Goal: Information Seeking & Learning: Learn about a topic

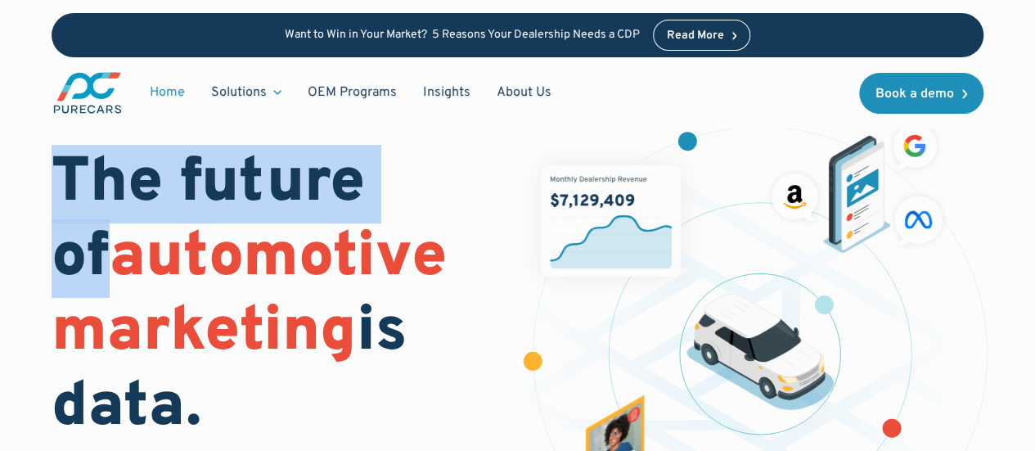
drag, startPoint x: 241, startPoint y: 173, endPoint x: 453, endPoint y: 173, distance: 212.8
click at [453, 173] on h1 "The future of automotive marketing is data." at bounding box center [275, 296] width 446 height 299
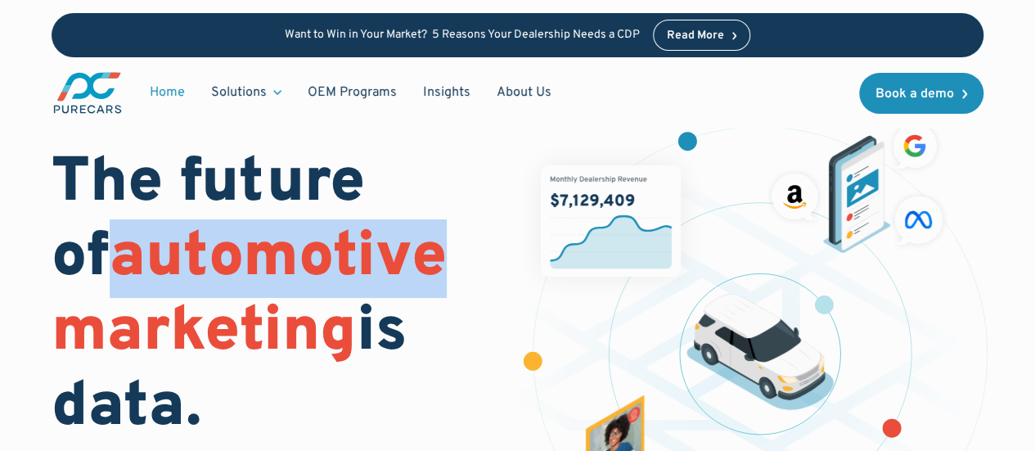
drag, startPoint x: 55, startPoint y: 254, endPoint x: 433, endPoint y: 254, distance: 378.1
click at [433, 254] on h1 "The future of automotive marketing is data." at bounding box center [275, 296] width 446 height 299
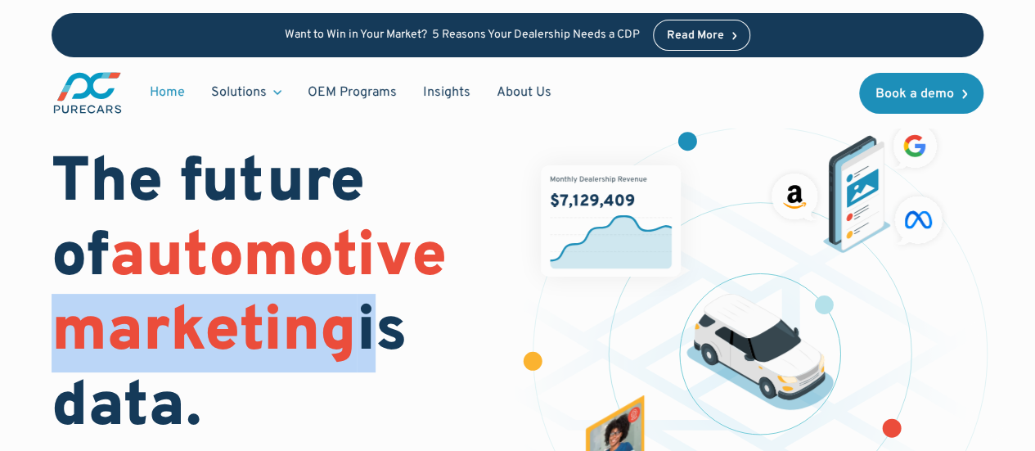
drag, startPoint x: 57, startPoint y: 334, endPoint x: 377, endPoint y: 331, distance: 320.0
click at [377, 331] on h1 "The future of automotive marketing is data." at bounding box center [275, 296] width 446 height 299
drag, startPoint x: 187, startPoint y: 413, endPoint x: 59, endPoint y: 186, distance: 260.9
click at [59, 186] on h1 "The future of automotive marketing is data." at bounding box center [275, 296] width 446 height 299
click at [34, 137] on div "The future of automotive marketing is data. Reach new shoppers and nurture exis…" at bounding box center [517, 339] width 1035 height 678
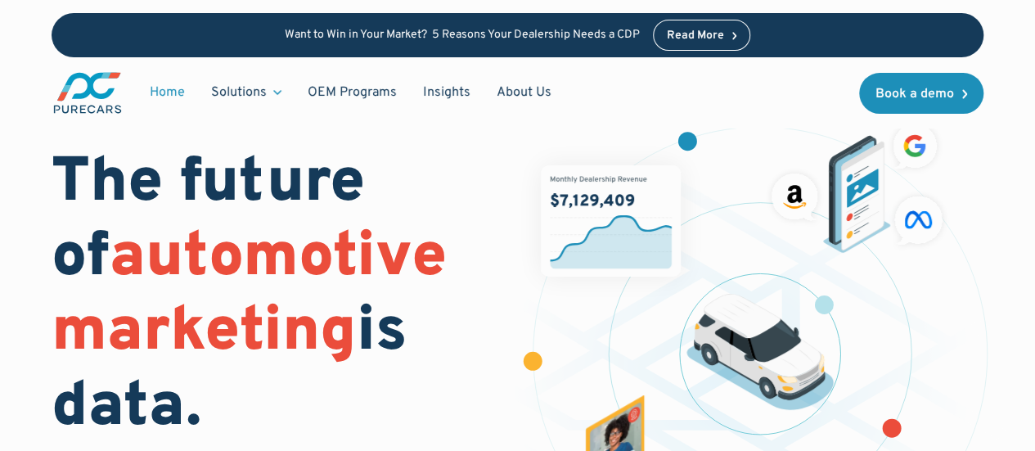
drag, startPoint x: 54, startPoint y: 178, endPoint x: 228, endPoint y: 402, distance: 283.5
click at [228, 402] on h1 "The future of automotive marketing is data." at bounding box center [275, 296] width 446 height 299
click at [214, 225] on span "automotive marketing" at bounding box center [249, 295] width 395 height 153
click at [104, 179] on h1 "The future of automotive marketing is data." at bounding box center [275, 296] width 446 height 299
drag, startPoint x: 56, startPoint y: 172, endPoint x: 207, endPoint y: 423, distance: 293.3
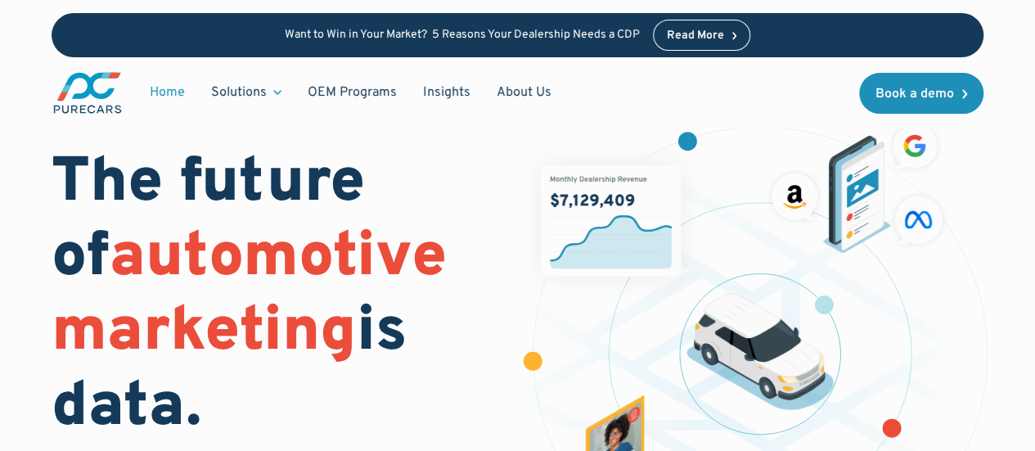
click at [207, 423] on h1 "The future of automotive marketing is data." at bounding box center [275, 296] width 446 height 299
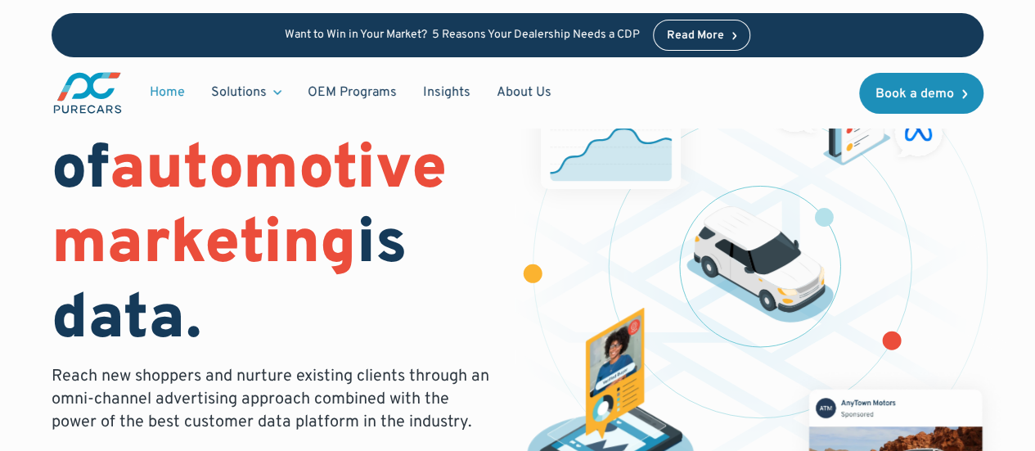
scroll to position [82, 0]
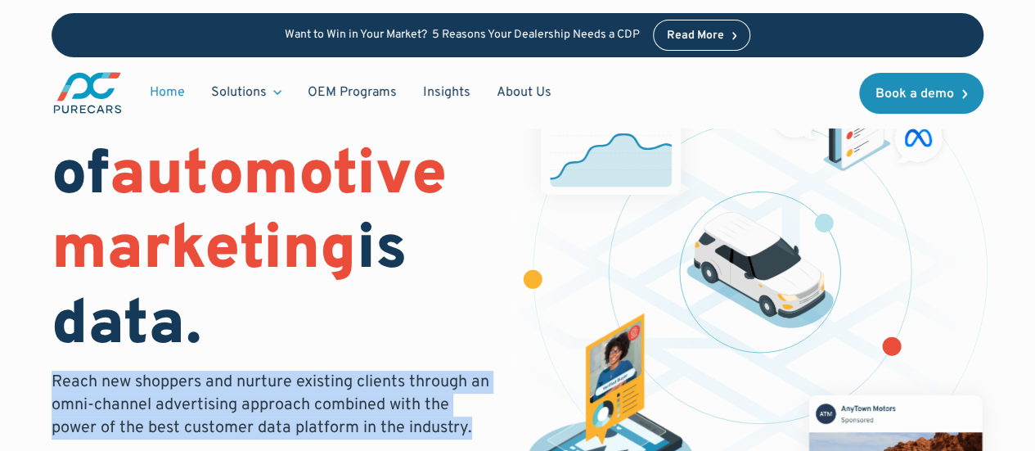
drag, startPoint x: 50, startPoint y: 378, endPoint x: 473, endPoint y: 432, distance: 426.6
click at [473, 432] on div "The future of automotive marketing is data. Reach new shoppers and nurture exis…" at bounding box center [517, 257] width 1035 height 678
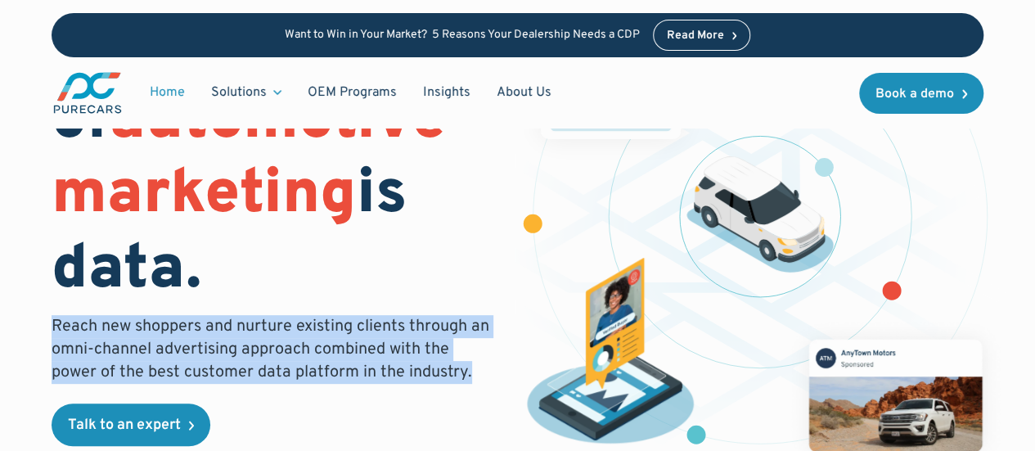
scroll to position [164, 0]
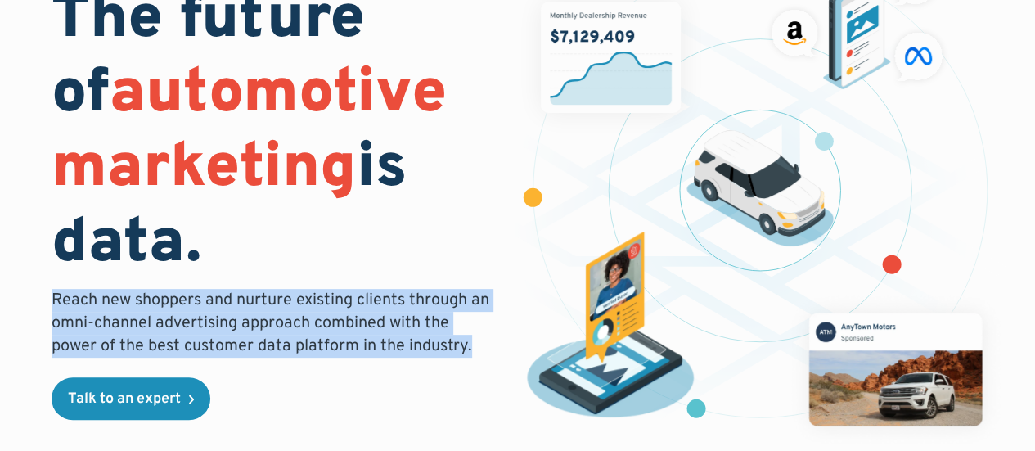
click at [200, 321] on p "Reach new shoppers and nurture existing clients through an omni-channel adverti…" at bounding box center [275, 323] width 446 height 69
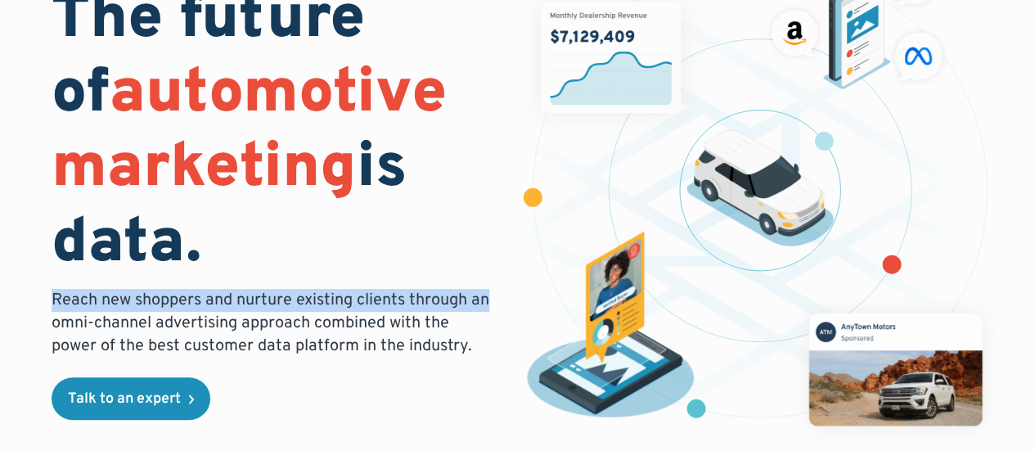
drag, startPoint x: 49, startPoint y: 297, endPoint x: 498, endPoint y: 300, distance: 448.5
click at [498, 300] on div "The future of automotive marketing is data. Reach new shoppers and nurture exis…" at bounding box center [517, 175] width 1035 height 678
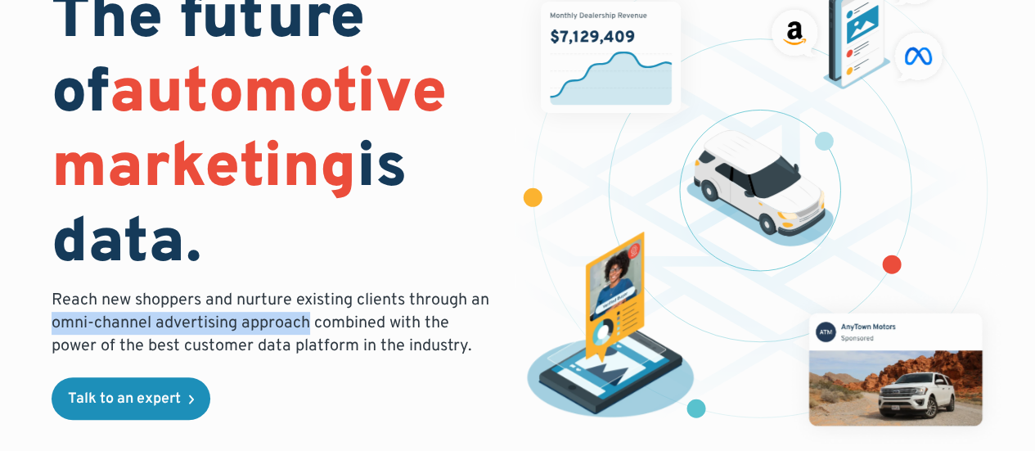
drag, startPoint x: 53, startPoint y: 327, endPoint x: 311, endPoint y: 317, distance: 258.0
click at [311, 317] on p "Reach new shoppers and nurture existing clients through an omni-channel adverti…" at bounding box center [275, 323] width 446 height 69
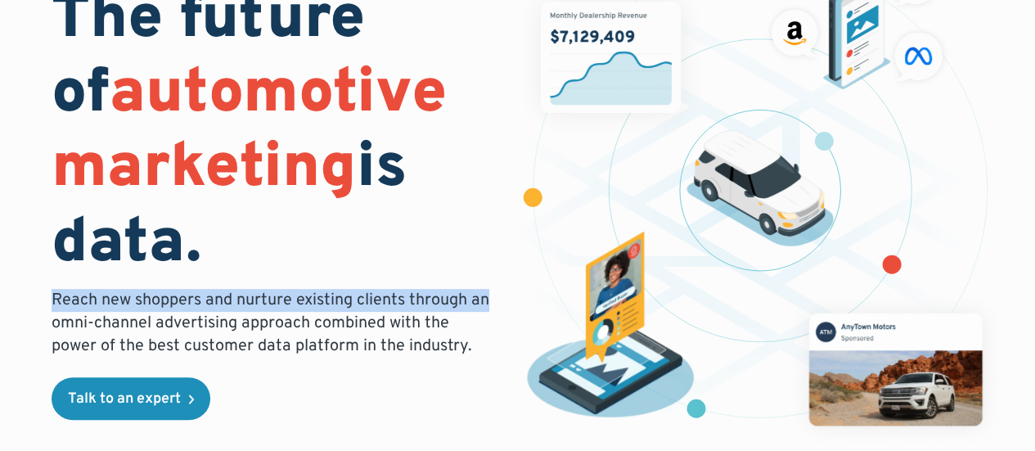
drag, startPoint x: 57, startPoint y: 297, endPoint x: 489, endPoint y: 304, distance: 431.4
click at [491, 300] on p "Reach new shoppers and nurture existing clients through an omni-channel adverti…" at bounding box center [275, 323] width 446 height 69
click at [16, 318] on div "The future of automotive marketing is data. Reach new shoppers and nurture exis…" at bounding box center [517, 175] width 1035 height 678
drag, startPoint x: 52, startPoint y: 296, endPoint x: 492, endPoint y: 305, distance: 439.6
click at [493, 305] on div "The future of automotive marketing is data. Reach new shoppers and nurture exis…" at bounding box center [517, 175] width 1035 height 678
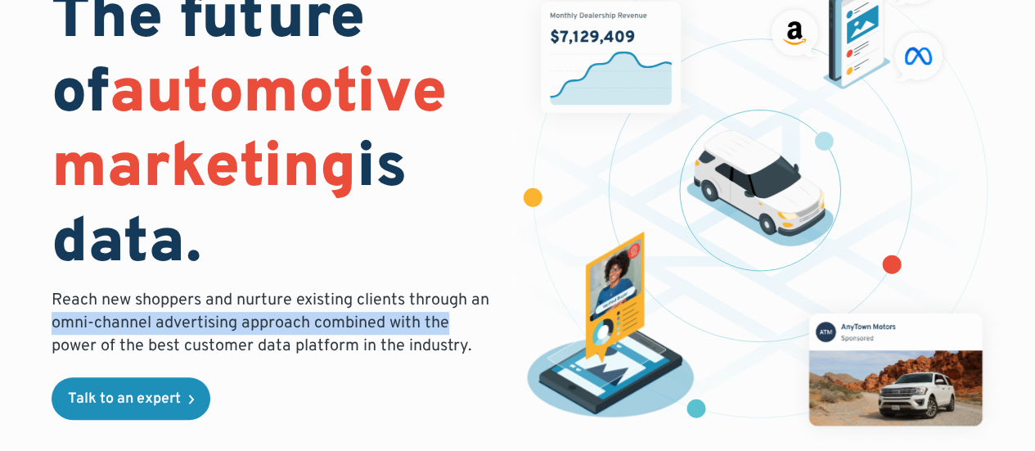
drag, startPoint x: 56, startPoint y: 321, endPoint x: 475, endPoint y: 327, distance: 419.9
click at [475, 327] on div "The future of automotive marketing is data. Reach new shoppers and nurture exis…" at bounding box center [517, 175] width 1035 height 678
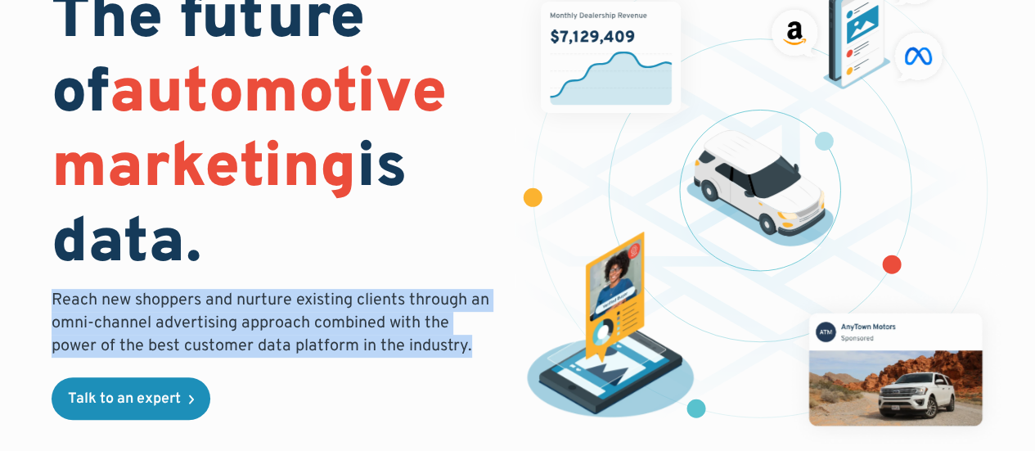
drag, startPoint x: 464, startPoint y: 343, endPoint x: 39, endPoint y: 294, distance: 427.6
click at [39, 294] on div "The future of automotive marketing is data. Reach new shoppers and nurture exis…" at bounding box center [517, 175] width 1035 height 678
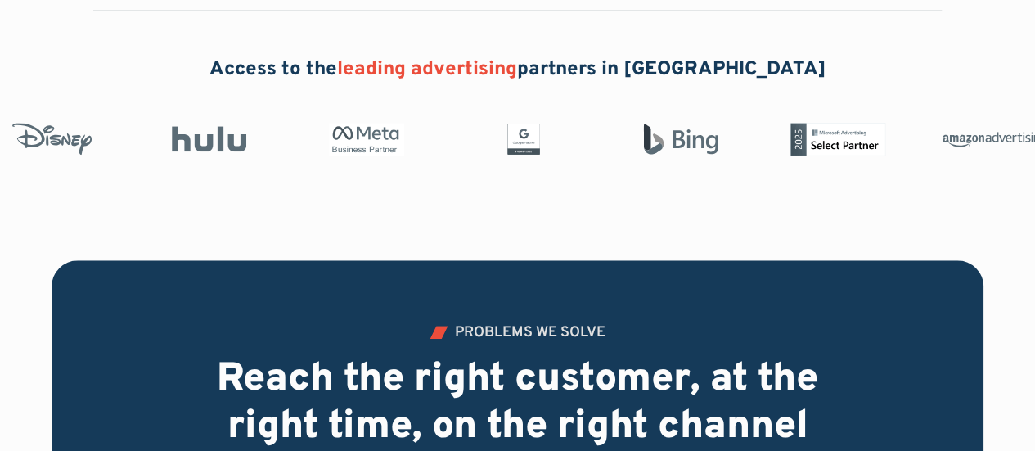
scroll to position [573, 0]
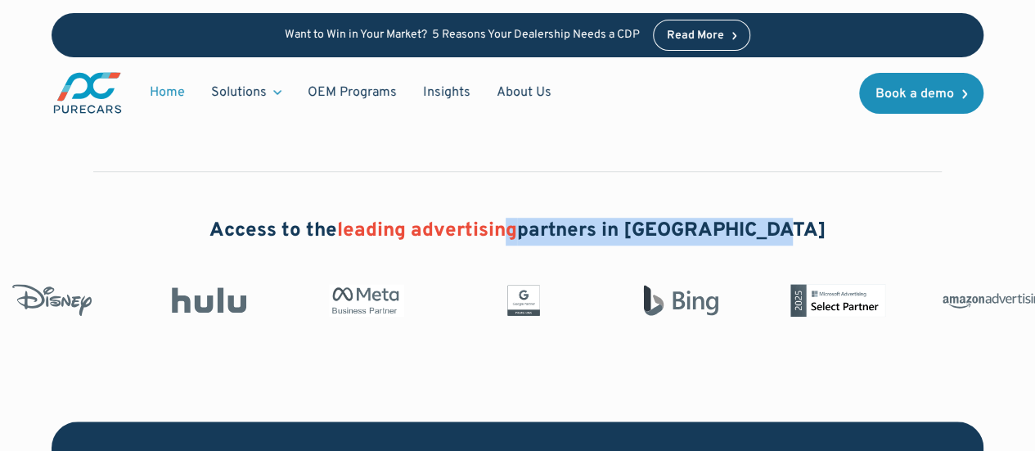
drag, startPoint x: 545, startPoint y: 231, endPoint x: 809, endPoint y: 223, distance: 263.6
click at [809, 223] on div "Access to the leading advertising partners in [GEOGRAPHIC_DATA]" at bounding box center [517, 232] width 721 height 28
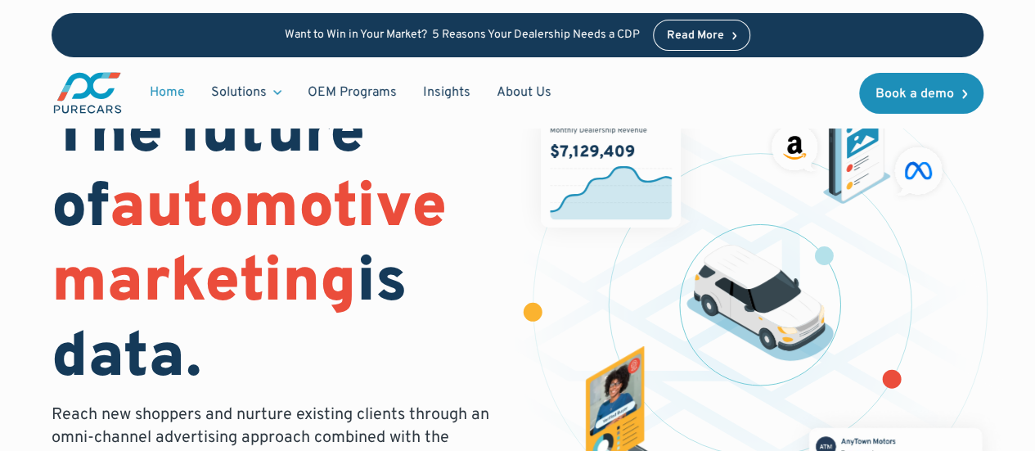
scroll to position [0, 0]
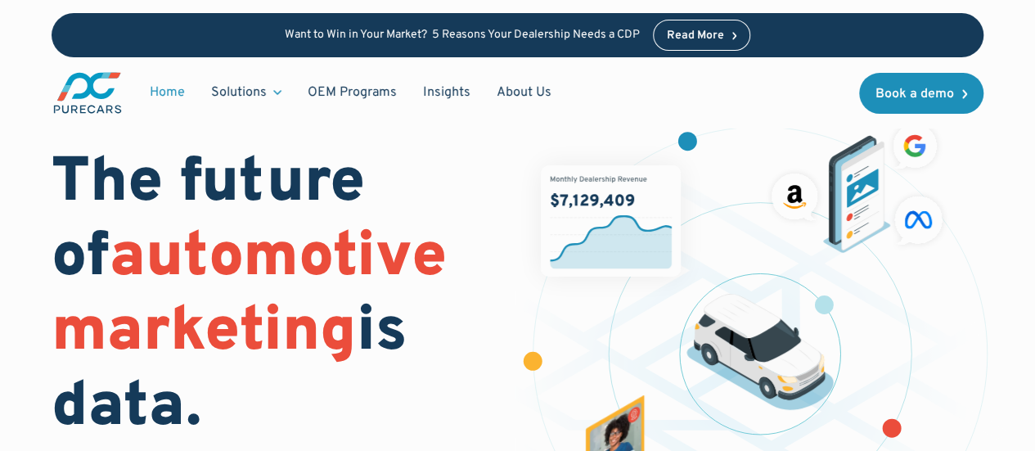
drag, startPoint x: 52, startPoint y: 162, endPoint x: 241, endPoint y: 397, distance: 301.0
click at [238, 427] on h1 "The future of automotive marketing is data." at bounding box center [275, 296] width 446 height 299
click at [129, 183] on h1 "The future of automotive marketing is data." at bounding box center [275, 296] width 446 height 299
drag, startPoint x: 54, startPoint y: 174, endPoint x: 200, endPoint y: 403, distance: 271.5
click at [200, 403] on h1 "The future of automotive marketing is data." at bounding box center [275, 296] width 446 height 299
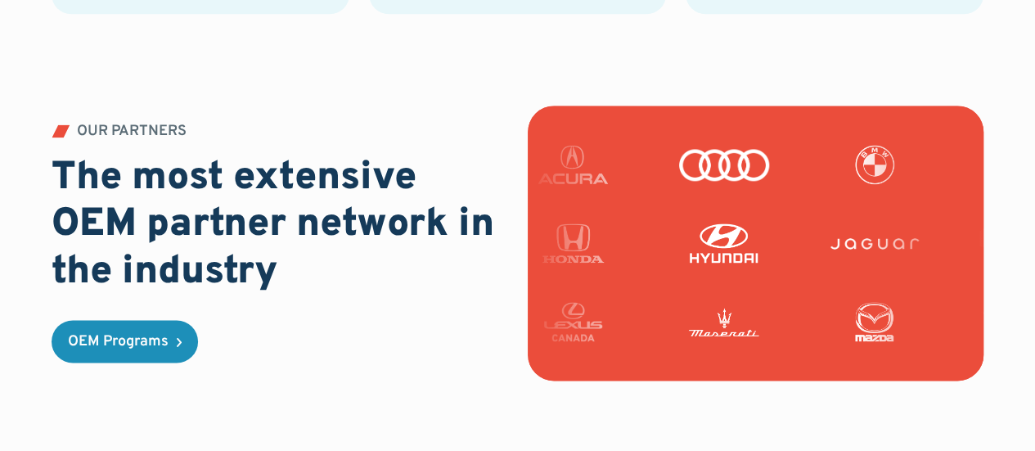
scroll to position [4174, 0]
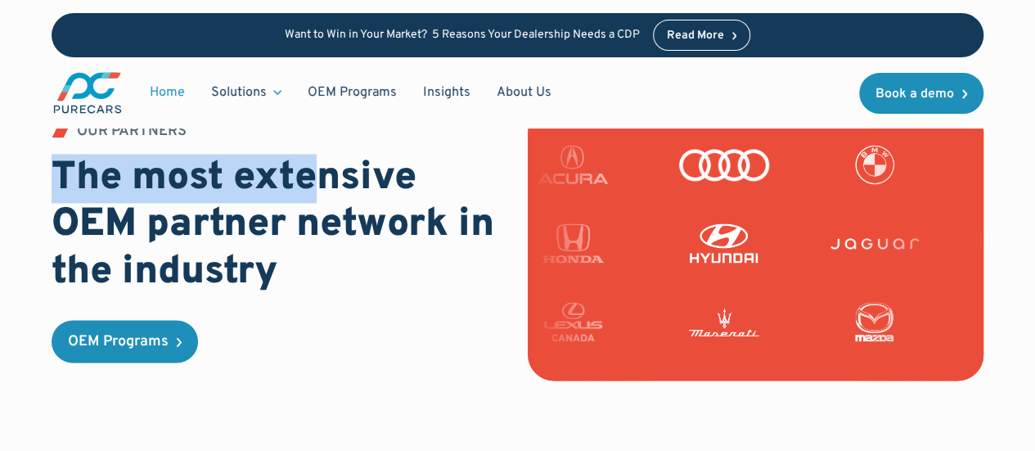
drag, startPoint x: 55, startPoint y: 153, endPoint x: 311, endPoint y: 155, distance: 256.2
click at [311, 155] on h2 "The most extensive OEM partner network in the industry" at bounding box center [280, 226] width 456 height 142
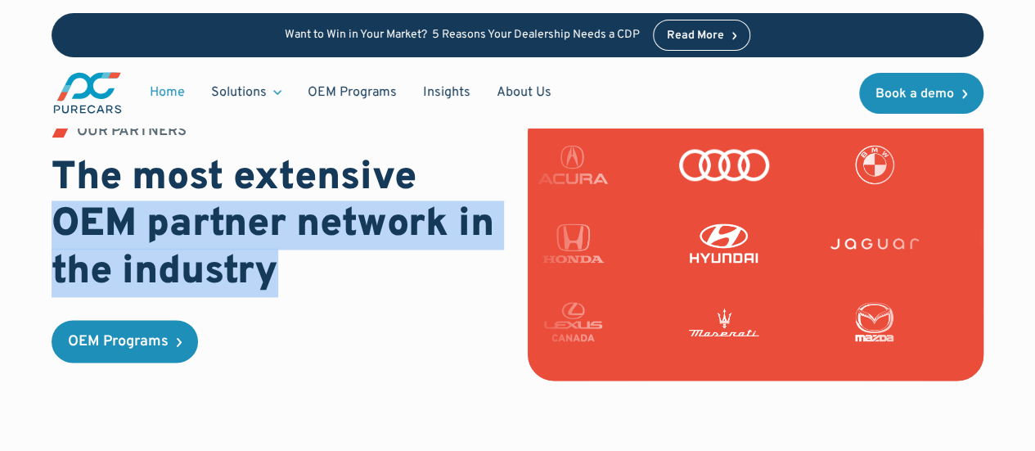
drag, startPoint x: 38, startPoint y: 211, endPoint x: 316, endPoint y: 259, distance: 282.4
click at [316, 259] on div "OUR PARTNERS The most extensive OEM partner network in the industry OEM Programs" at bounding box center [517, 289] width 1035 height 367
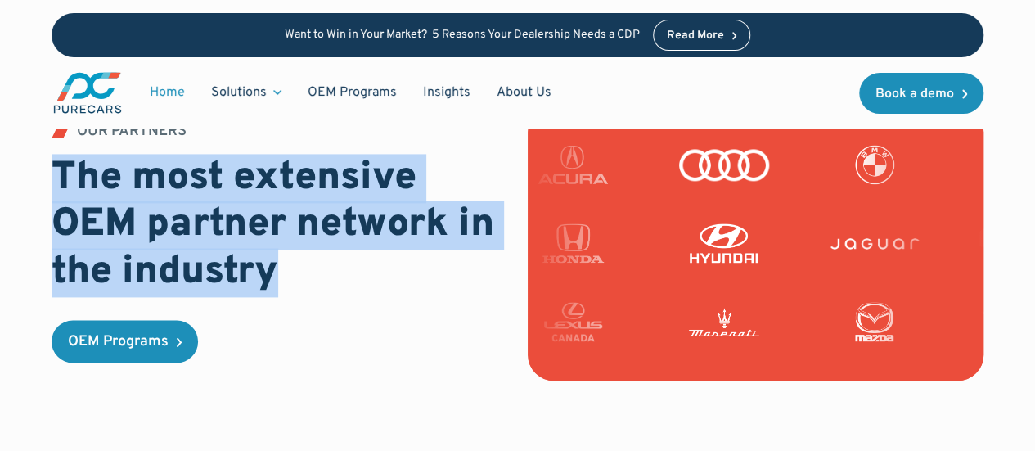
drag, startPoint x: 53, startPoint y: 150, endPoint x: 303, endPoint y: 259, distance: 272.6
click at [303, 259] on h2 "The most extensive OEM partner network in the industry" at bounding box center [280, 226] width 456 height 142
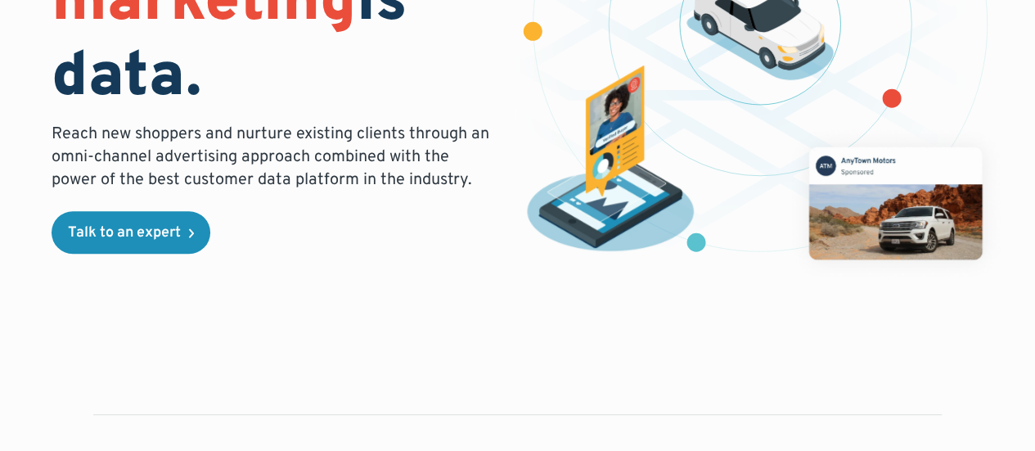
scroll to position [655, 0]
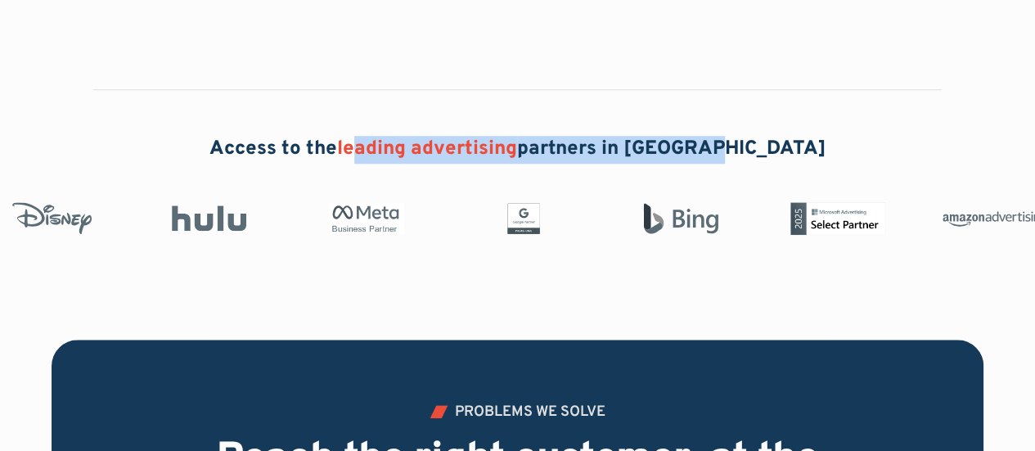
drag, startPoint x: 441, startPoint y: 142, endPoint x: 726, endPoint y: 152, distance: 285.0
click at [729, 146] on h2 "Access to the leading advertising partners in [GEOGRAPHIC_DATA]" at bounding box center [518, 150] width 617 height 28
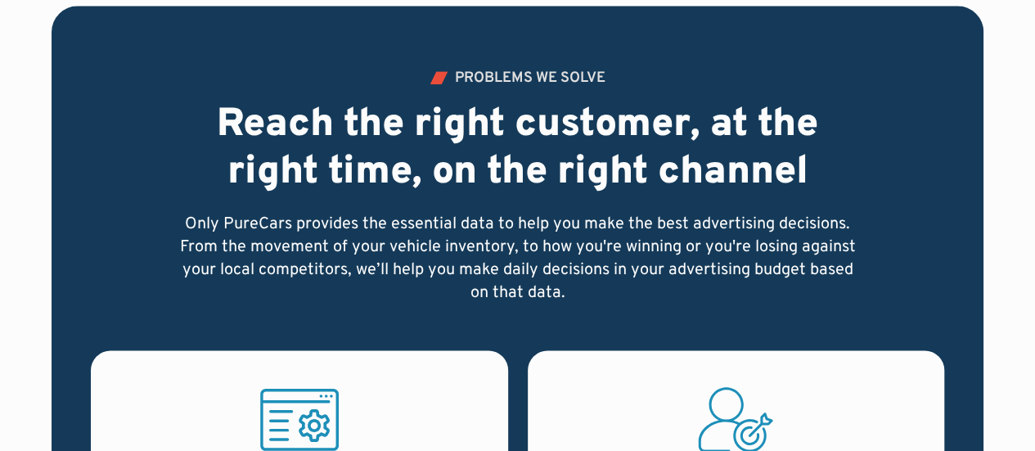
scroll to position [982, 0]
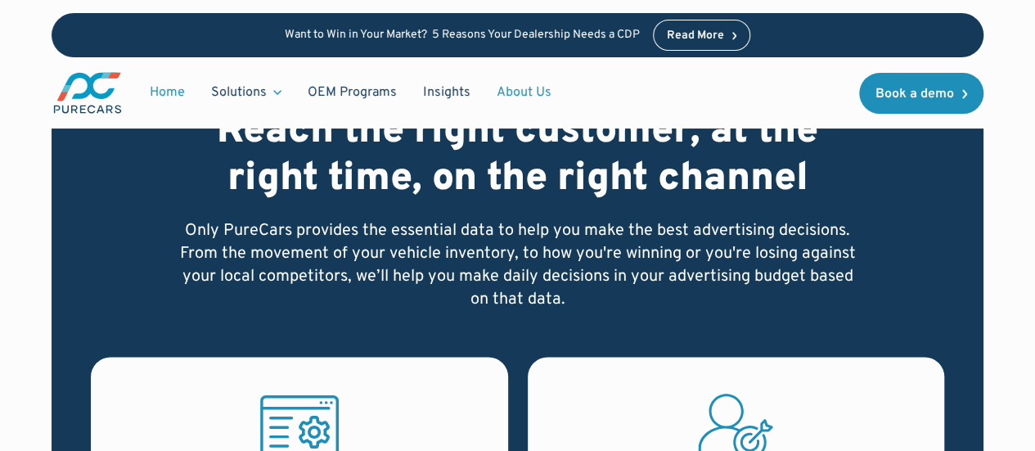
click at [543, 93] on link "About Us" at bounding box center [524, 92] width 81 height 31
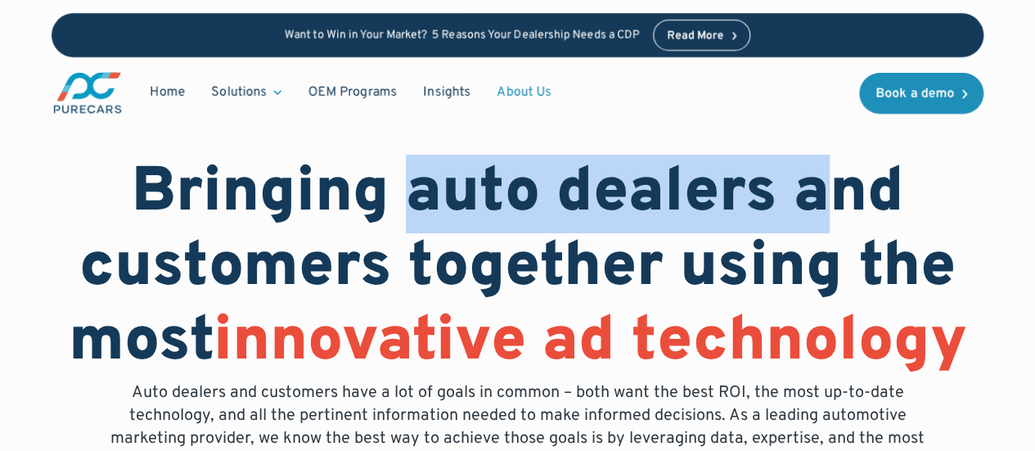
drag, startPoint x: 550, startPoint y: 191, endPoint x: 820, endPoint y: 192, distance: 270.1
click at [820, 192] on h1 "Bringing auto dealers and customers together using the most innovative ad techn…" at bounding box center [518, 269] width 932 height 224
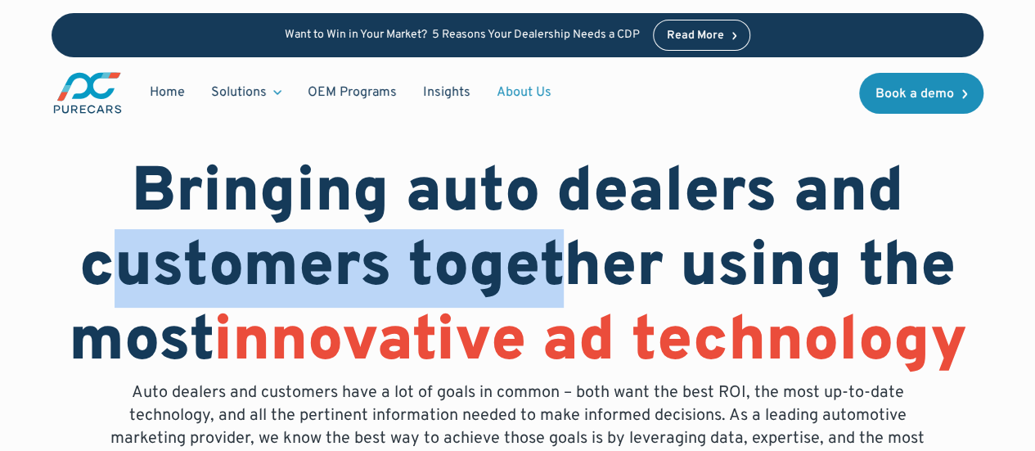
drag, startPoint x: 105, startPoint y: 262, endPoint x: 566, endPoint y: 268, distance: 461.6
click at [566, 268] on h1 "Bringing auto dealers and customers together using the most innovative ad techn…" at bounding box center [518, 269] width 932 height 224
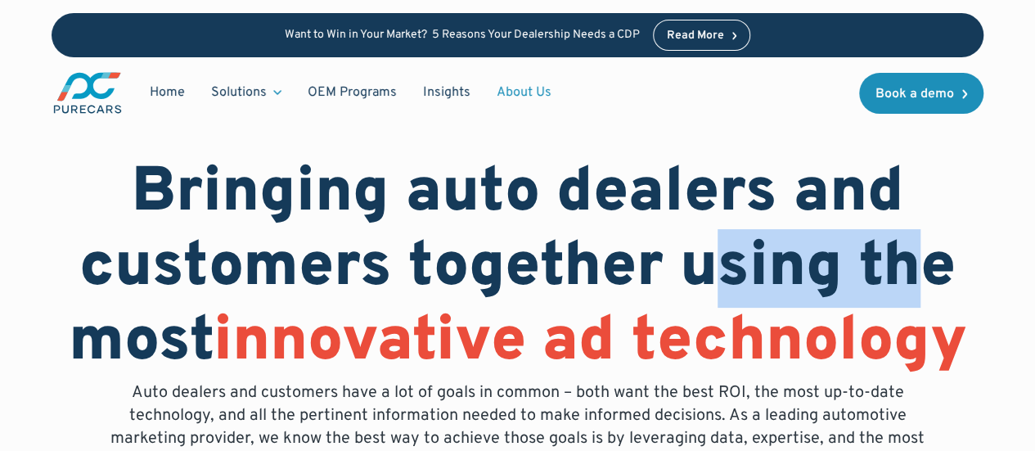
drag, startPoint x: 723, startPoint y: 271, endPoint x: 866, endPoint y: 272, distance: 142.4
click at [950, 269] on h1 "Bringing auto dealers and customers together using the most innovative ad techn…" at bounding box center [518, 269] width 932 height 224
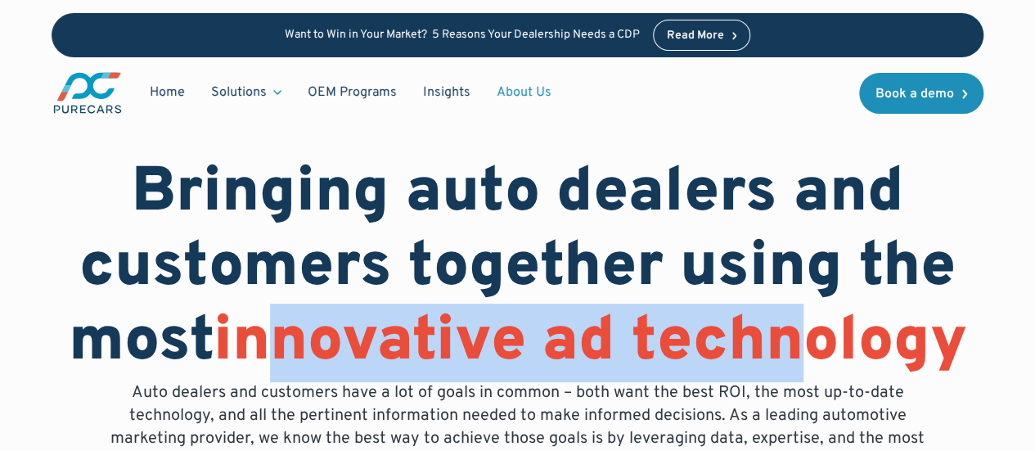
drag, startPoint x: 426, startPoint y: 346, endPoint x: 723, endPoint y: 345, distance: 297.1
click at [811, 345] on span "innovative ad technology" at bounding box center [591, 343] width 754 height 79
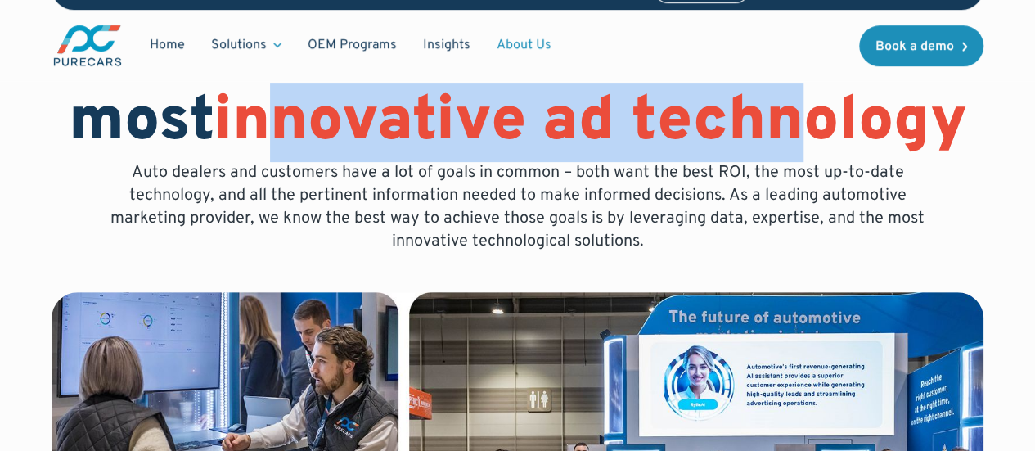
scroll to position [246, 0]
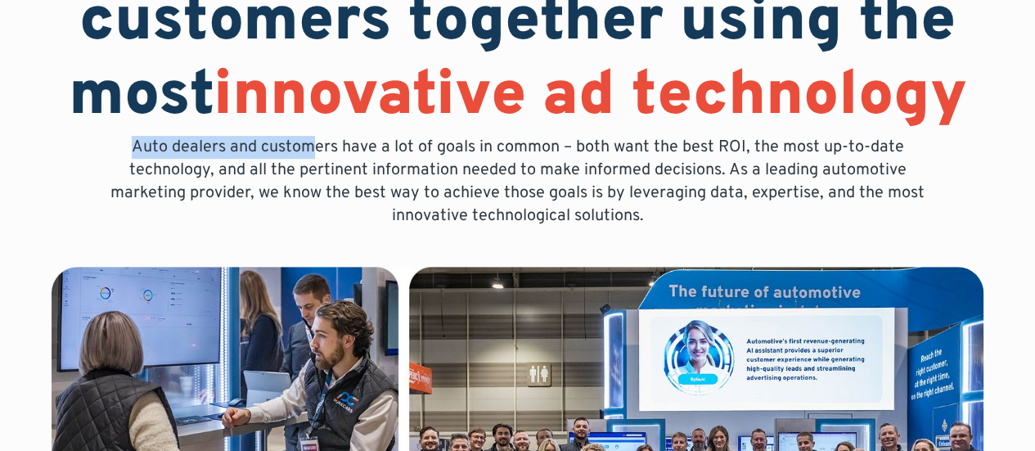
drag, startPoint x: 129, startPoint y: 139, endPoint x: 313, endPoint y: 151, distance: 184.6
click at [311, 151] on p "Auto dealers and customers have a lot of goals in common – both want the best R…" at bounding box center [518, 182] width 838 height 92
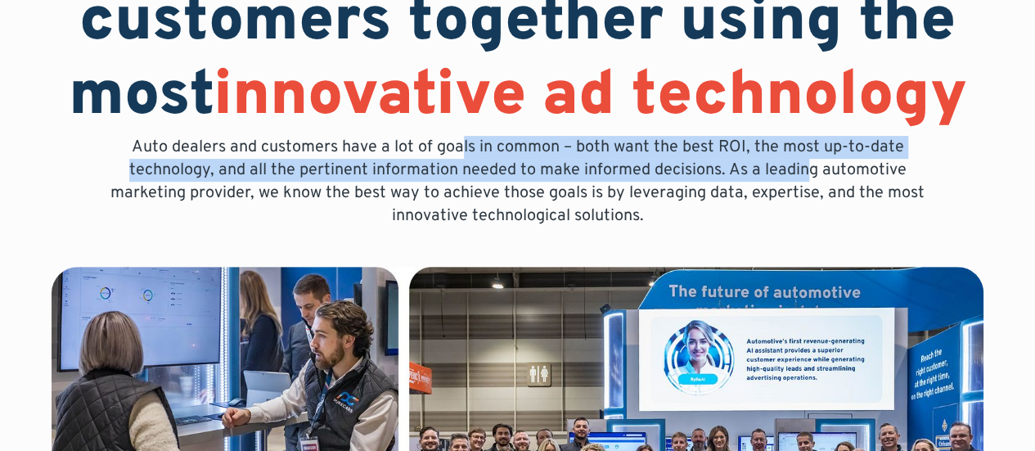
drag, startPoint x: 477, startPoint y: 156, endPoint x: 813, endPoint y: 178, distance: 336.3
click at [813, 178] on p "Auto dealers and customers have a lot of goals in common – both want the best R…" at bounding box center [518, 182] width 838 height 92
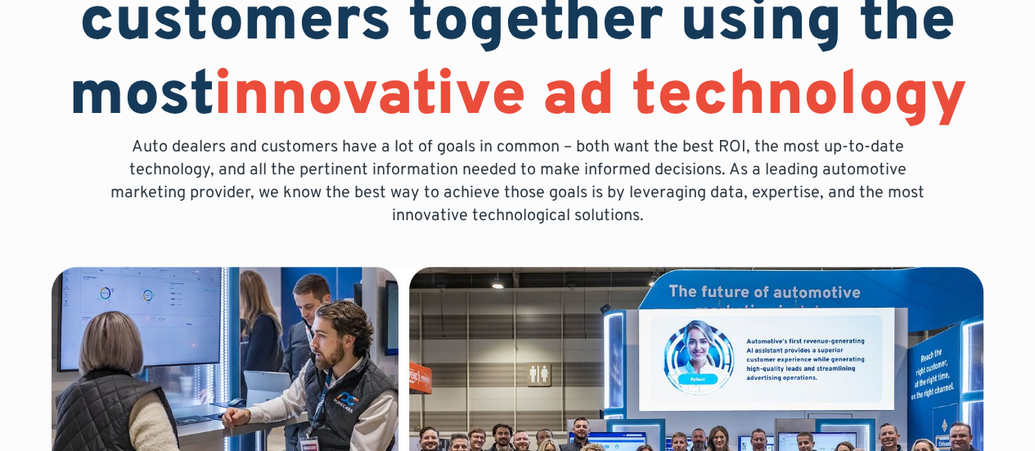
click at [671, 216] on p "Auto dealers and customers have a lot of goals in common – both want the best R…" at bounding box center [518, 182] width 838 height 92
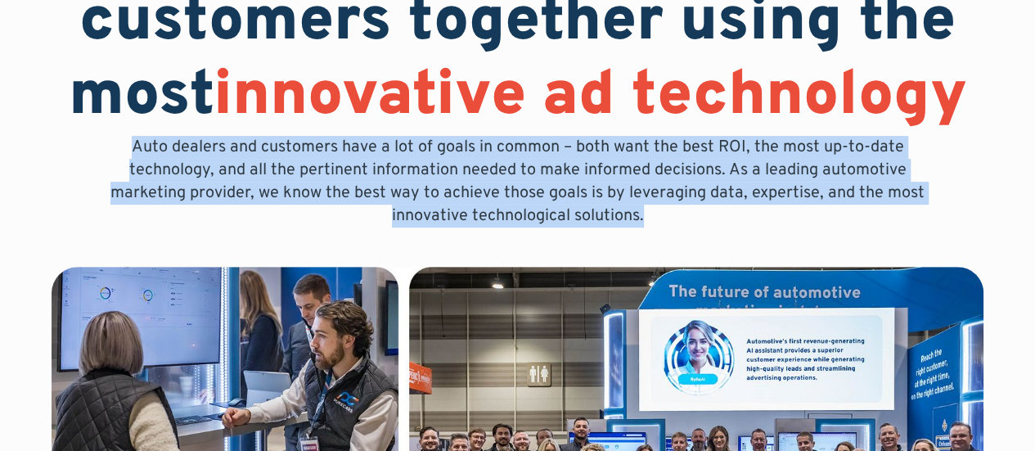
drag, startPoint x: 652, startPoint y: 216, endPoint x: 234, endPoint y: 169, distance: 420.8
click at [134, 140] on p "Auto dealers and customers have a lot of goals in common – both want the best R…" at bounding box center [518, 182] width 838 height 92
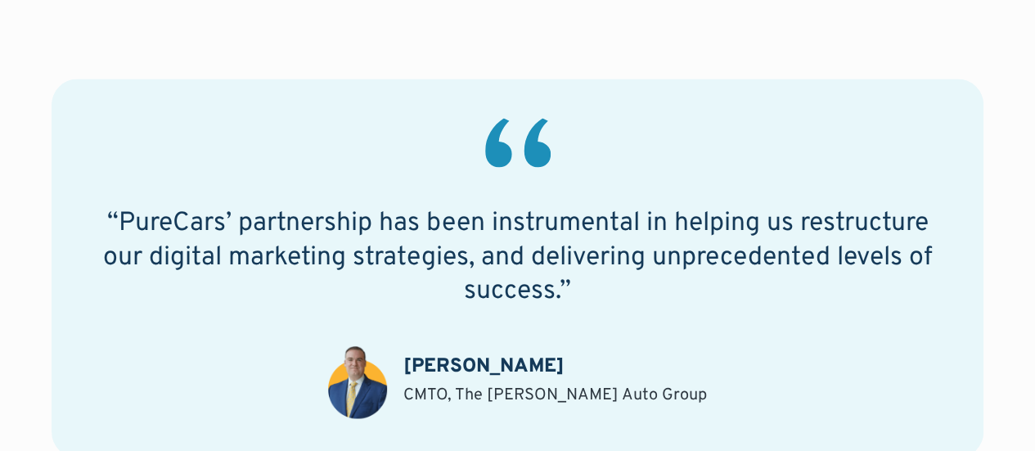
scroll to position [1391, 0]
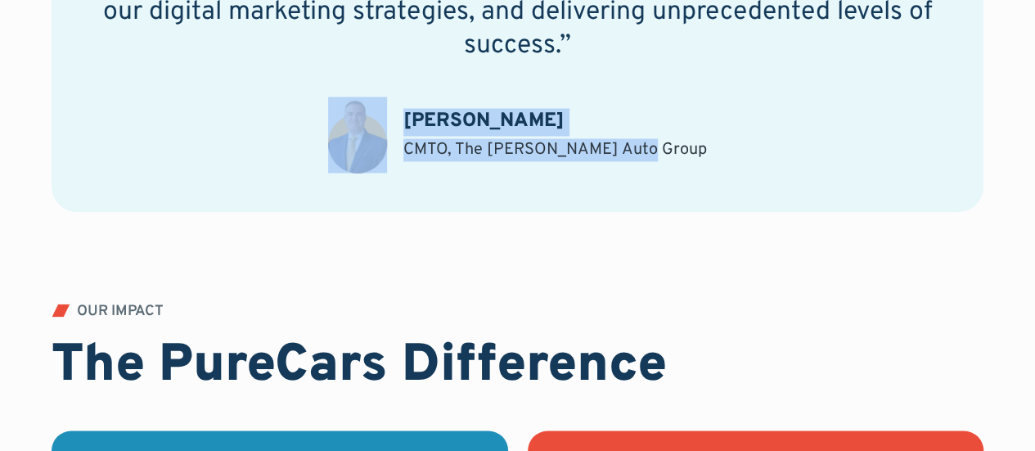
drag, startPoint x: 427, startPoint y: 137, endPoint x: 719, endPoint y: 148, distance: 291.6
click at [725, 143] on div "“PureCars’ partnership has been instrumental in helping us restructure our digi…" at bounding box center [518, 22] width 932 height 379
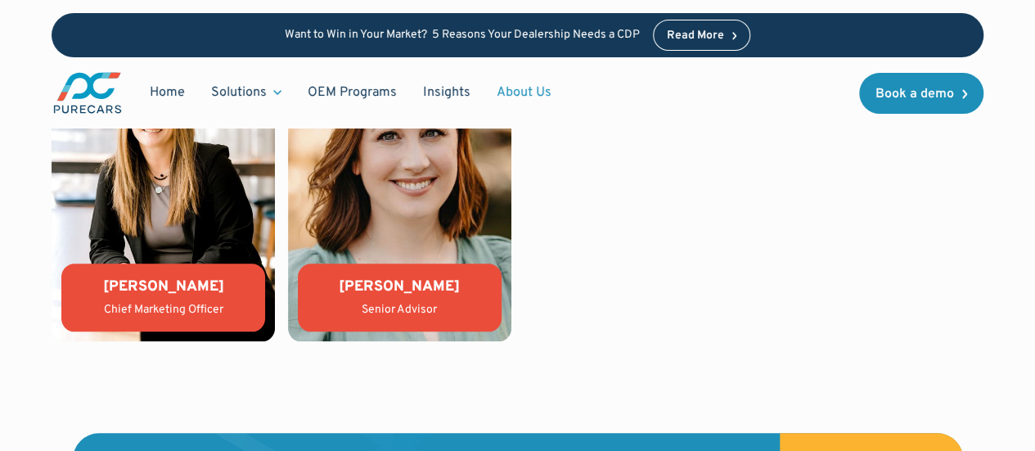
scroll to position [3847, 0]
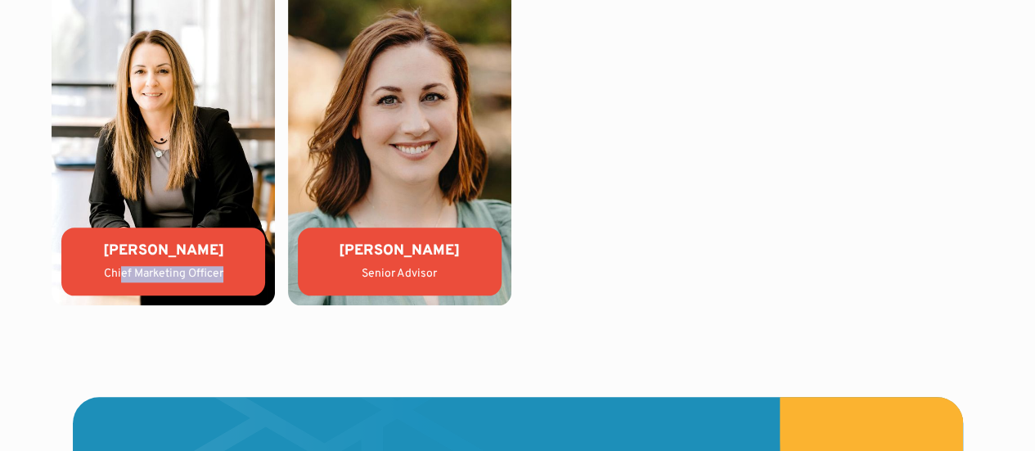
drag, startPoint x: 121, startPoint y: 294, endPoint x: 252, endPoint y: 295, distance: 130.9
click at [252, 295] on div "Kate Colacelli Chief Marketing Officer" at bounding box center [163, 262] width 204 height 68
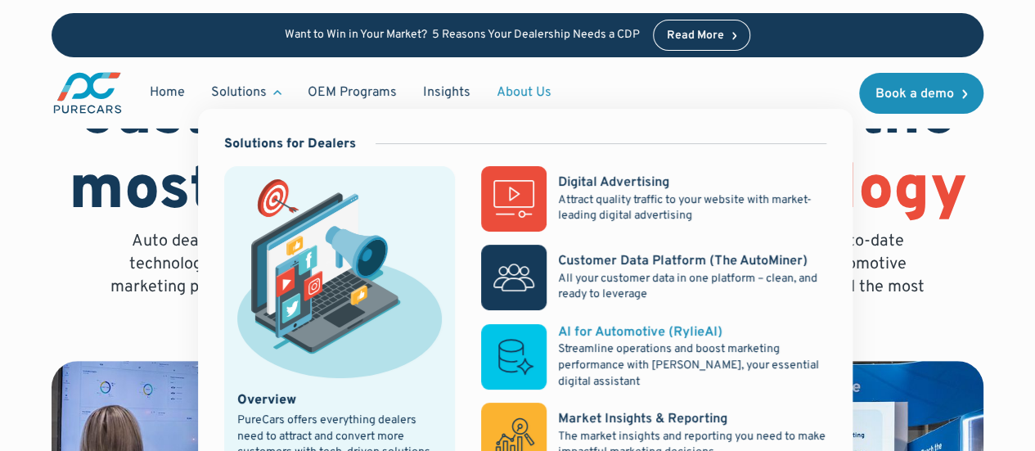
scroll to position [164, 0]
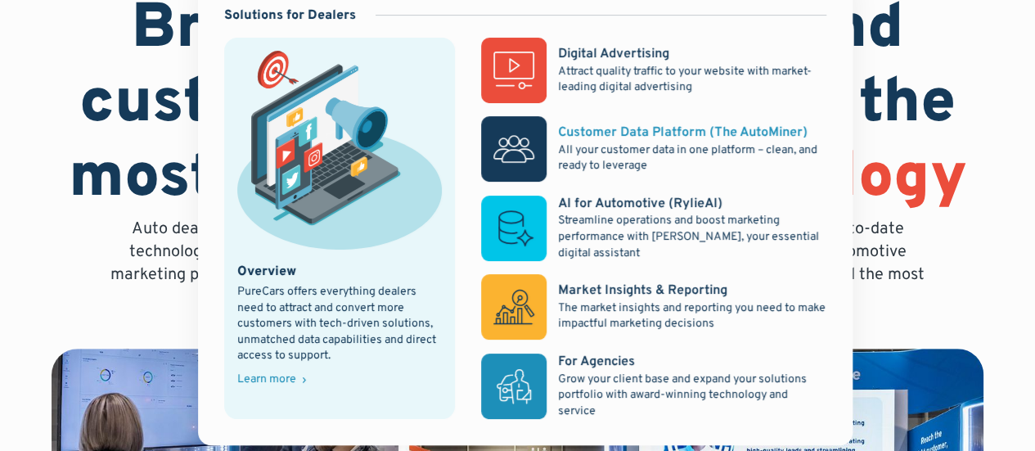
click at [624, 130] on div "Customer Data Platform (The AutoMiner)" at bounding box center [683, 133] width 250 height 18
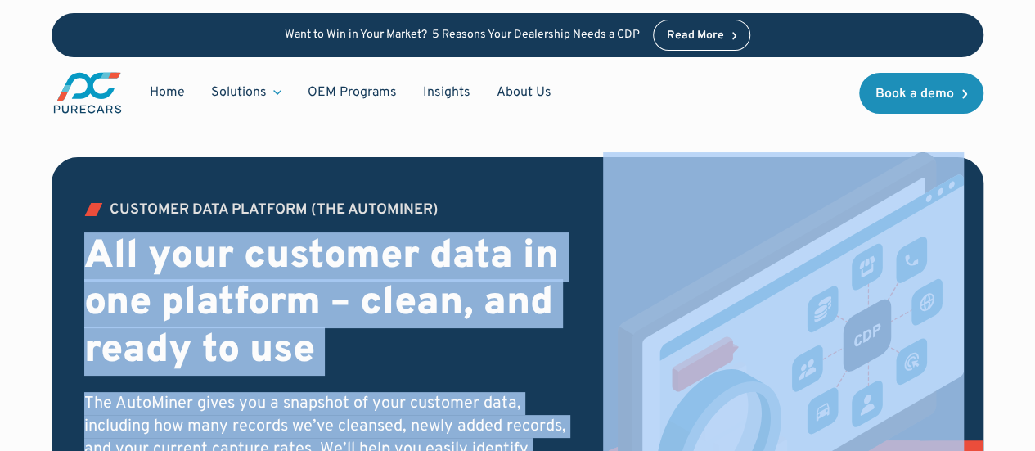
drag, startPoint x: 83, startPoint y: 259, endPoint x: 622, endPoint y: 296, distance: 540.6
click at [622, 296] on div "Customer Data PLATFORM (The Autominer) All your customer data in one platform –…" at bounding box center [518, 390] width 932 height 466
click at [288, 320] on h2 "All your customer data in one platform – clean, and ready to use" at bounding box center [331, 305] width 495 height 142
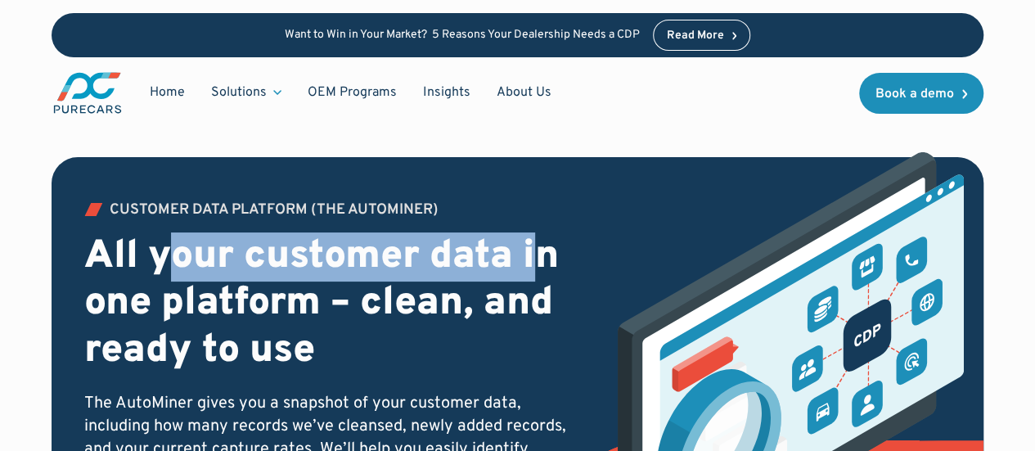
drag, startPoint x: 202, startPoint y: 268, endPoint x: 433, endPoint y: 298, distance: 232.8
click at [548, 275] on h2 "All your customer data in one platform – clean, and ready to use" at bounding box center [331, 305] width 495 height 142
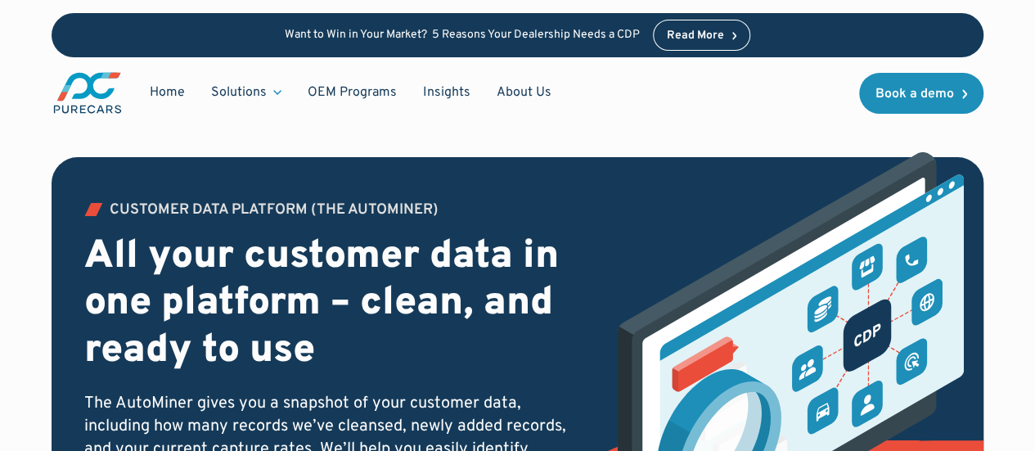
click at [149, 259] on h2 "All your customer data in one platform – clean, and ready to use" at bounding box center [331, 305] width 495 height 142
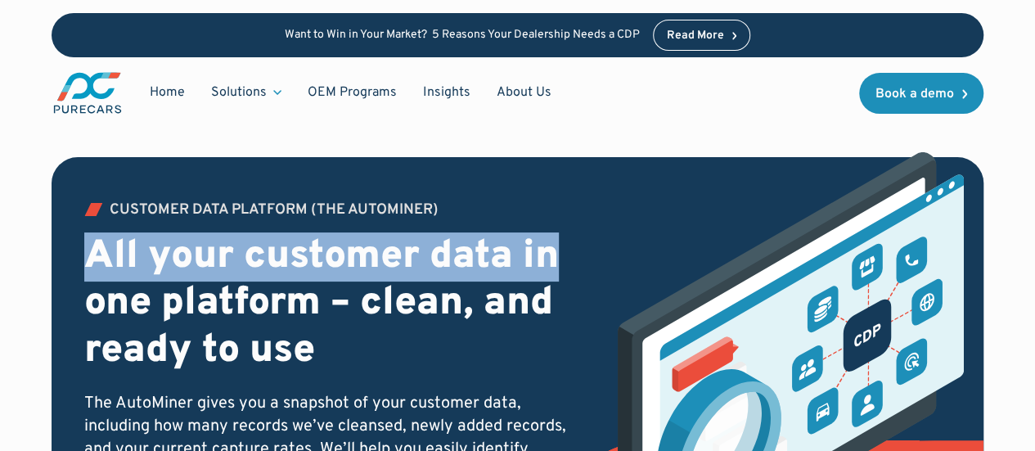
drag, startPoint x: 84, startPoint y: 259, endPoint x: 558, endPoint y: 275, distance: 474.1
click at [558, 275] on div "Customer Data PLATFORM (The Autominer) All your customer data in one platform –…" at bounding box center [518, 390] width 932 height 466
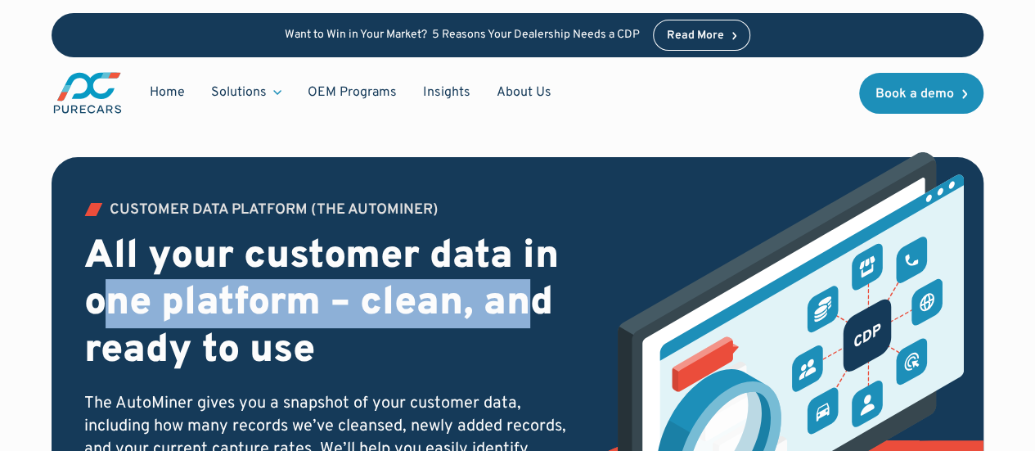
drag, startPoint x: 213, startPoint y: 301, endPoint x: 530, endPoint y: 310, distance: 317.7
click at [531, 310] on h2 "All your customer data in one platform – clean, and ready to use" at bounding box center [331, 305] width 495 height 142
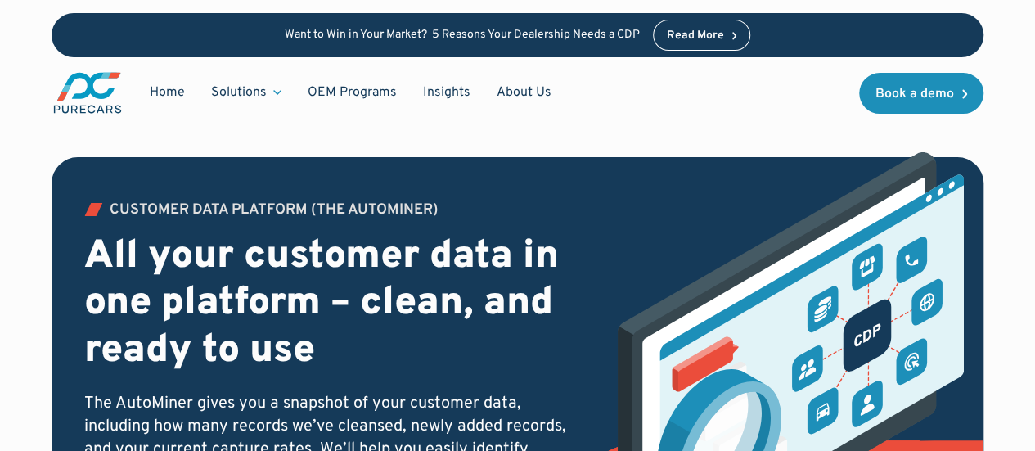
click at [284, 330] on h2 "All your customer data in one platform – clean, and ready to use" at bounding box center [331, 305] width 495 height 142
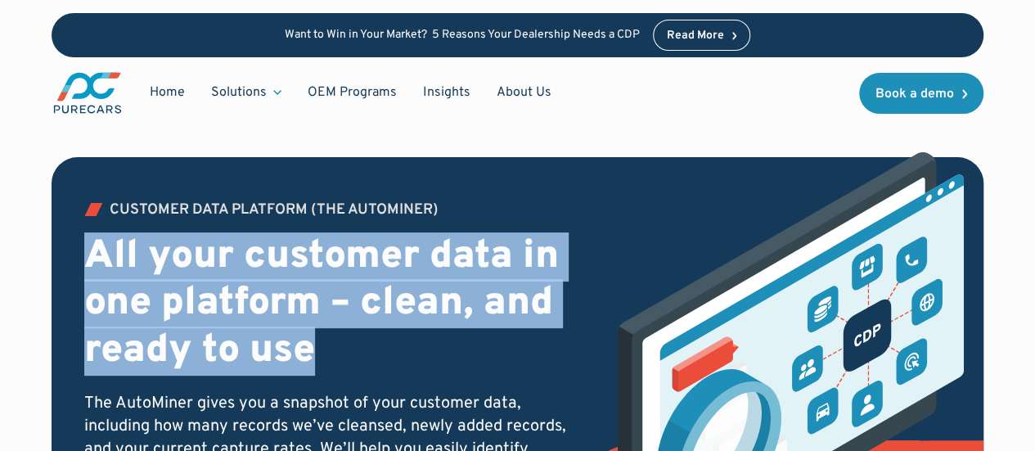
drag, startPoint x: 301, startPoint y: 343, endPoint x: 115, endPoint y: 250, distance: 208.6
click at [92, 248] on h2 "All your customer data in one platform – clean, and ready to use" at bounding box center [331, 305] width 495 height 142
click at [219, 305] on h2 "All your customer data in one platform – clean, and ready to use" at bounding box center [331, 305] width 495 height 142
drag, startPoint x: 86, startPoint y: 246, endPoint x: 367, endPoint y: 349, distance: 299.1
click at [313, 345] on h2 "All your customer data in one platform – clean, and ready to use" at bounding box center [331, 305] width 495 height 142
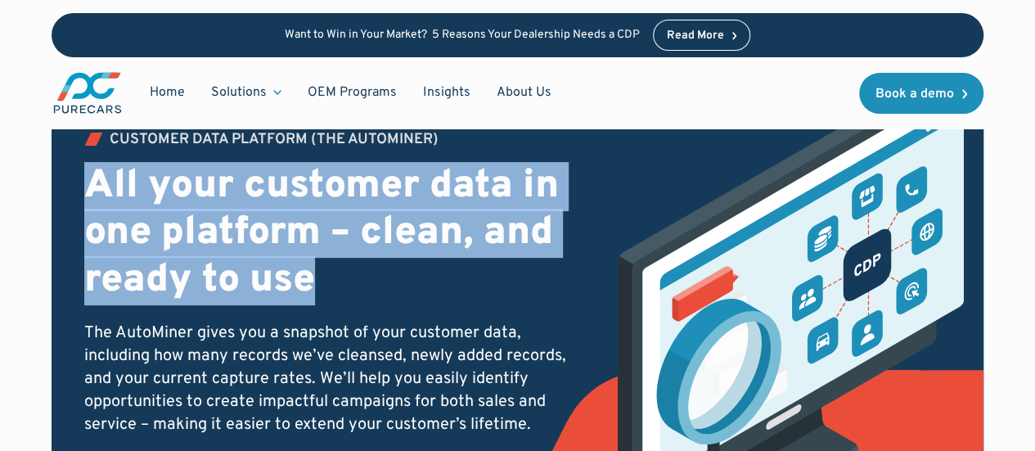
scroll to position [164, 0]
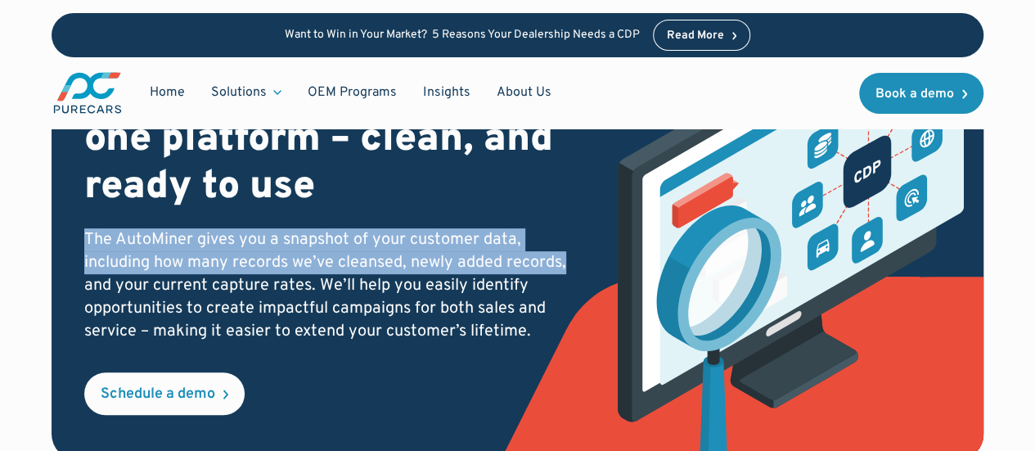
drag, startPoint x: 83, startPoint y: 237, endPoint x: 575, endPoint y: 264, distance: 491.8
click at [575, 264] on div "Customer Data PLATFORM (The Autominer) All your customer data in one platform –…" at bounding box center [518, 226] width 932 height 466
click at [147, 260] on p "The AutoMiner gives you a snapshot of your customer data, including how many re…" at bounding box center [331, 285] width 495 height 115
click at [101, 236] on p "The AutoMiner gives you a snapshot of your customer data, including how many re…" at bounding box center [331, 285] width 495 height 115
click at [80, 238] on div "Customer Data PLATFORM (The Autominer) All your customer data in one platform –…" at bounding box center [518, 226] width 932 height 466
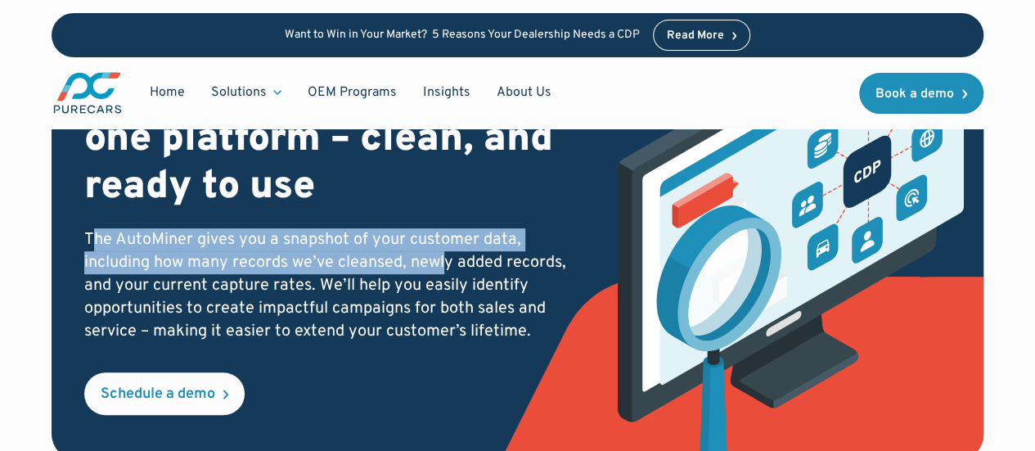
drag, startPoint x: 89, startPoint y: 237, endPoint x: 343, endPoint y: 259, distance: 254.7
click at [447, 258] on p "The AutoMiner gives you a snapshot of your customer data, including how many re…" at bounding box center [331, 285] width 495 height 115
click at [298, 260] on p "The AutoMiner gives you a snapshot of your customer data, including how many re…" at bounding box center [331, 285] width 495 height 115
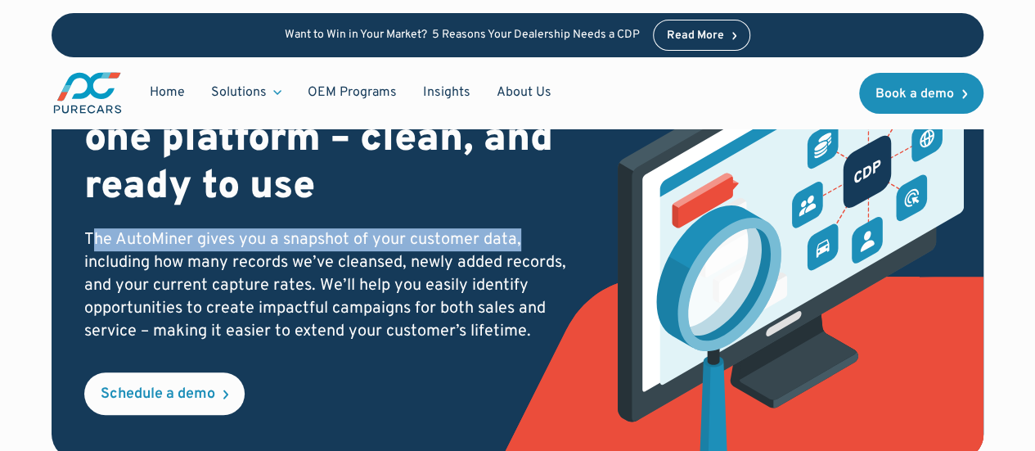
drag, startPoint x: 95, startPoint y: 241, endPoint x: 480, endPoint y: 258, distance: 385.0
click at [553, 248] on p "The AutoMiner gives you a snapshot of your customer data, including how many re…" at bounding box center [331, 285] width 495 height 115
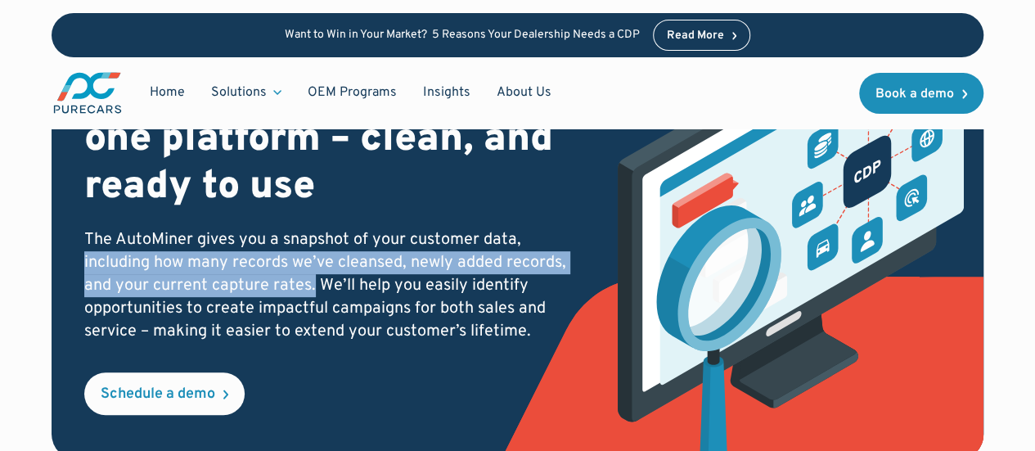
drag, startPoint x: 80, startPoint y: 260, endPoint x: 309, endPoint y: 277, distance: 229.7
click at [309, 277] on div "Customer Data PLATFORM (The Autominer) All your customer data in one platform –…" at bounding box center [518, 226] width 932 height 466
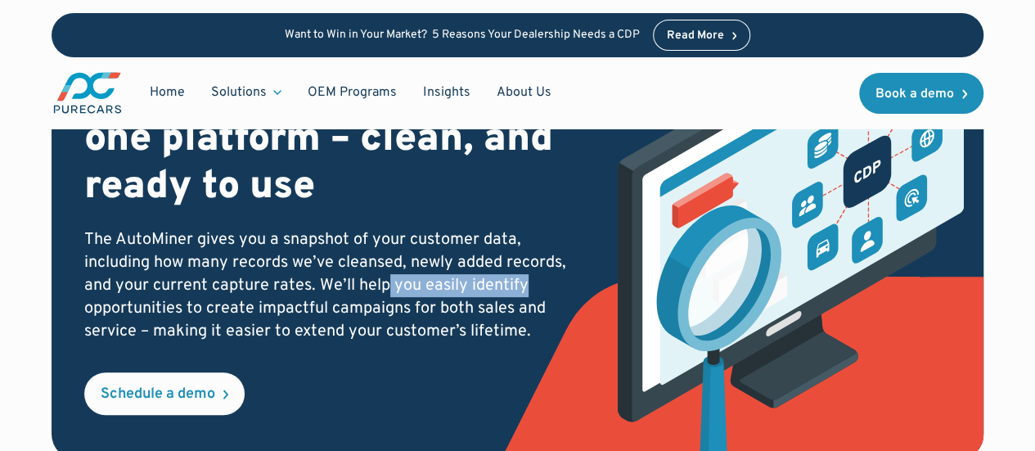
drag, startPoint x: 385, startPoint y: 282, endPoint x: 510, endPoint y: 294, distance: 125.7
click at [529, 289] on p "The AutoMiner gives you a snapshot of your customer data, including how many re…" at bounding box center [331, 285] width 495 height 115
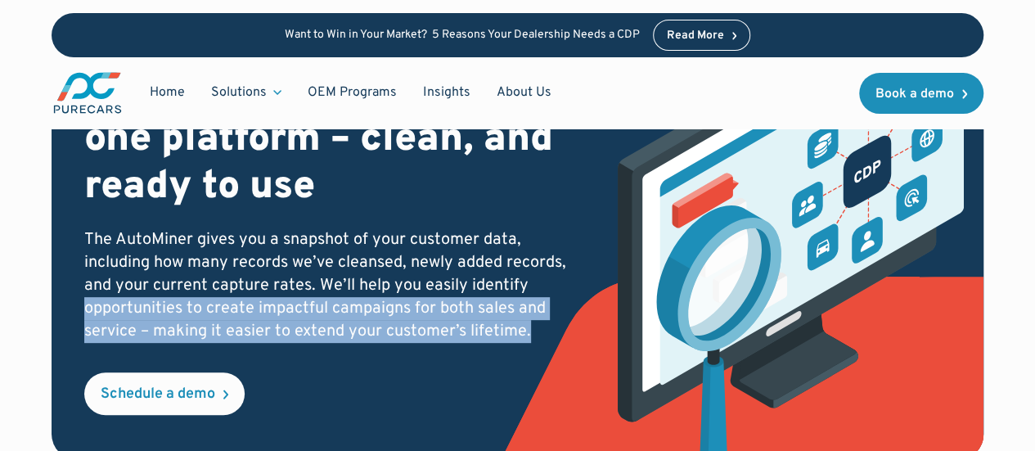
drag, startPoint x: 80, startPoint y: 309, endPoint x: 535, endPoint y: 327, distance: 455.4
click at [528, 325] on div "Customer Data PLATFORM (The Autominer) All your customer data in one platform –…" at bounding box center [518, 226] width 932 height 466
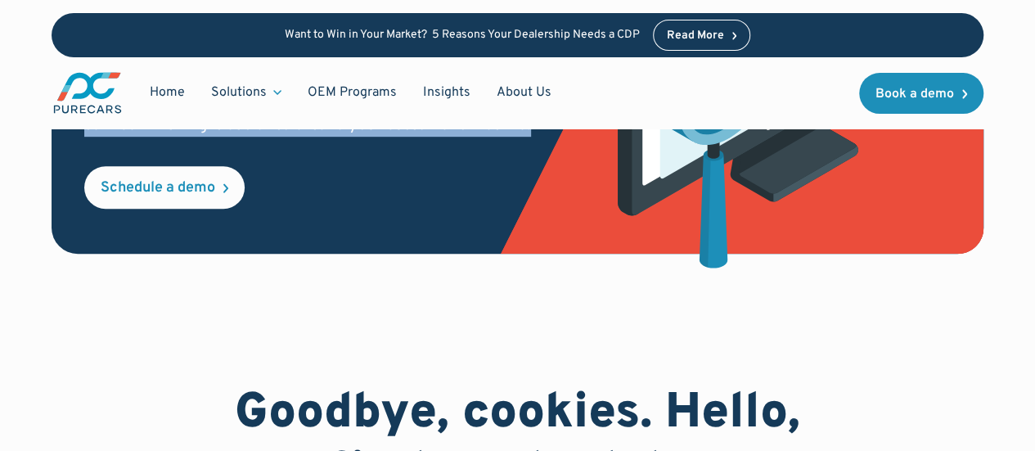
scroll to position [573, 0]
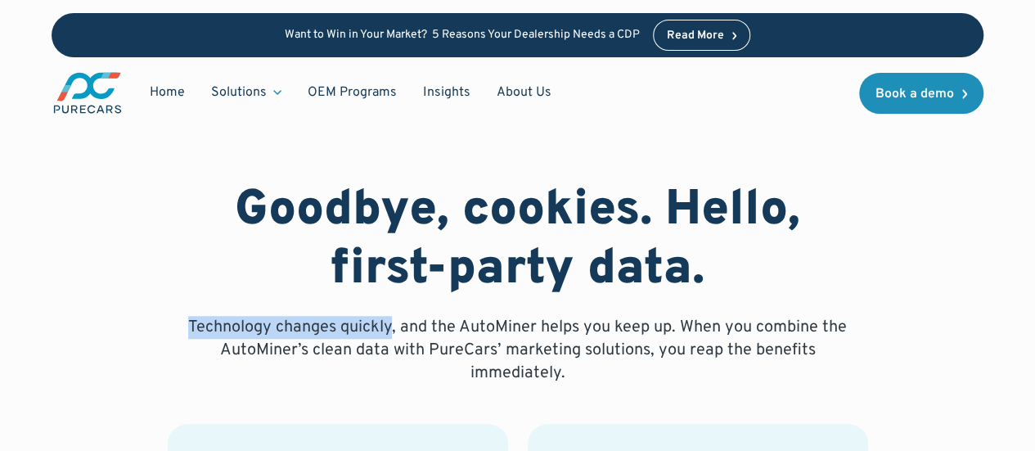
drag, startPoint x: 182, startPoint y: 327, endPoint x: 391, endPoint y: 327, distance: 209.5
click at [391, 327] on p "Technology changes quickly, and the AutoMiner helps you keep up. When you combi…" at bounding box center [518, 350] width 681 height 69
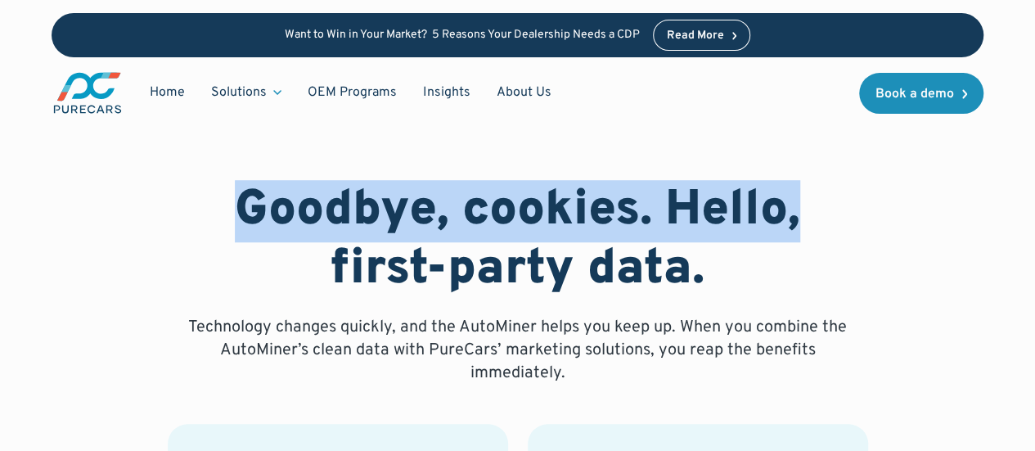
drag, startPoint x: 230, startPoint y: 210, endPoint x: 820, endPoint y: 222, distance: 590.2
click at [820, 222] on h2 "Goodbye, cookies. Hello, first-party data." at bounding box center [518, 241] width 681 height 118
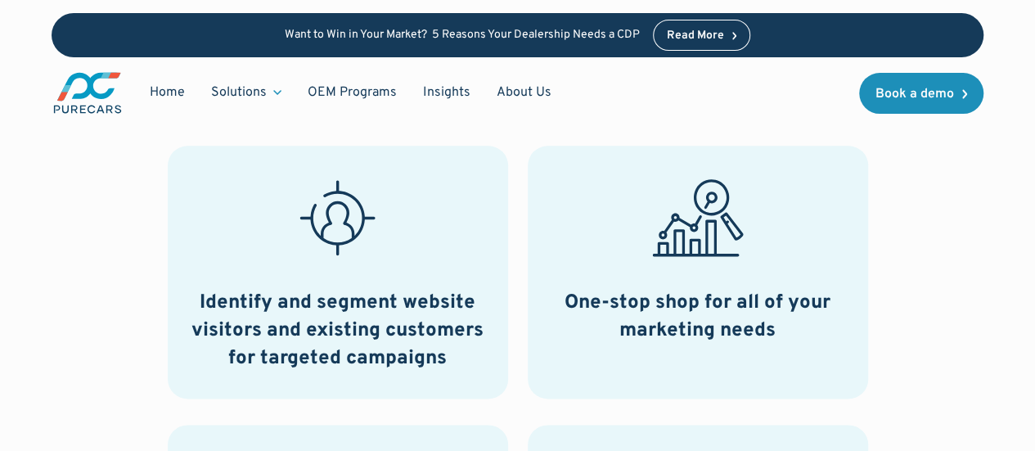
scroll to position [818, 0]
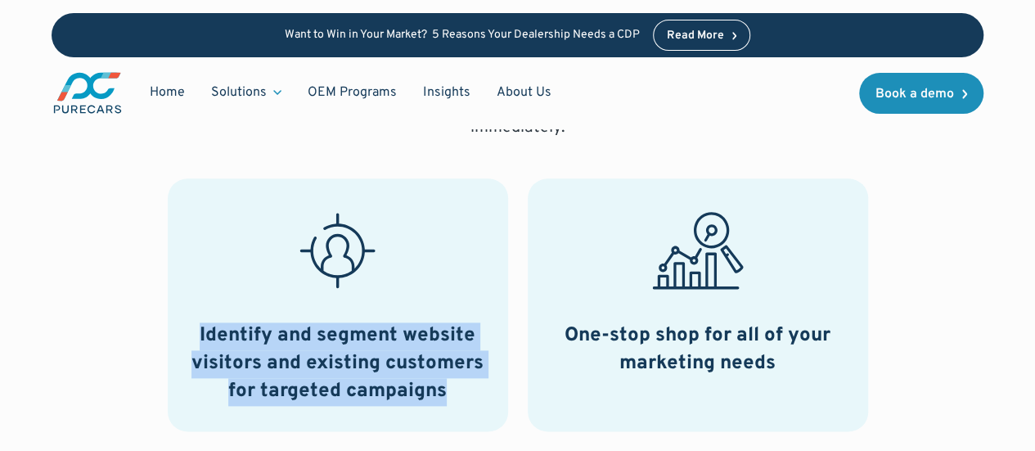
drag, startPoint x: 199, startPoint y: 330, endPoint x: 466, endPoint y: 385, distance: 272.4
click at [463, 385] on h3 "Identify and segment website visitors and existing customers for targeted campa…" at bounding box center [337, 363] width 301 height 83
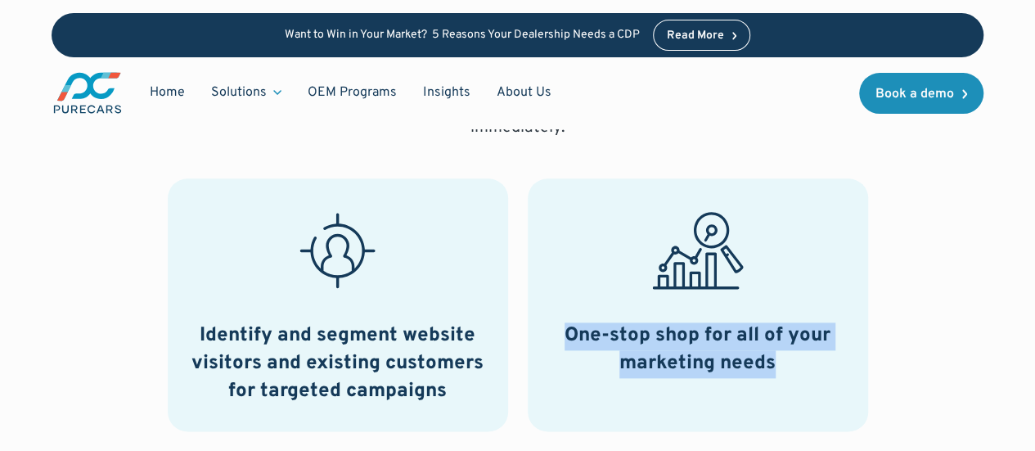
drag, startPoint x: 561, startPoint y: 329, endPoint x: 809, endPoint y: 367, distance: 251.8
click at [809, 367] on h3 "One-stop shop for all of your marketing needs" at bounding box center [698, 349] width 301 height 55
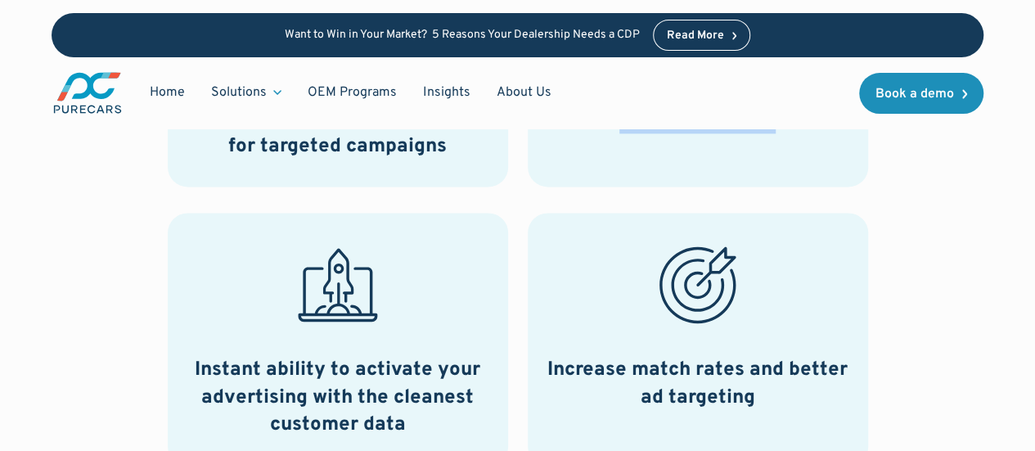
scroll to position [1146, 0]
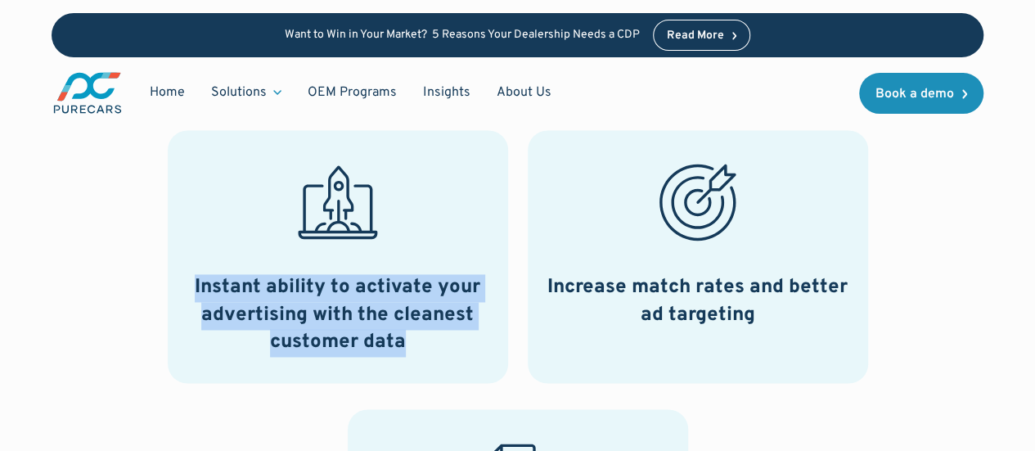
drag, startPoint x: 183, startPoint y: 285, endPoint x: 475, endPoint y: 346, distance: 297.7
click at [453, 346] on div "Instant ability to activate your advertising with the cleanest customer data" at bounding box center [338, 256] width 340 height 253
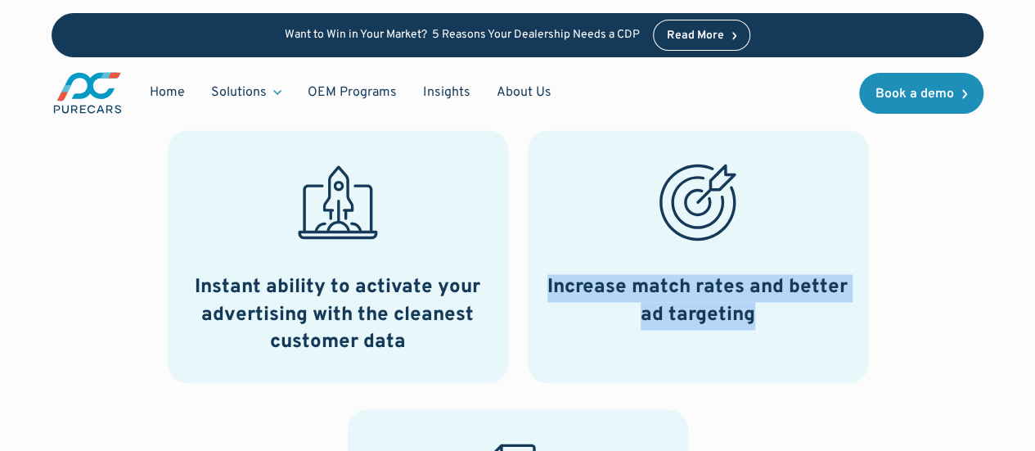
drag, startPoint x: 550, startPoint y: 286, endPoint x: 778, endPoint y: 328, distance: 232.3
click at [778, 328] on h3 "Increase match rates and better ad targeting" at bounding box center [698, 301] width 301 height 55
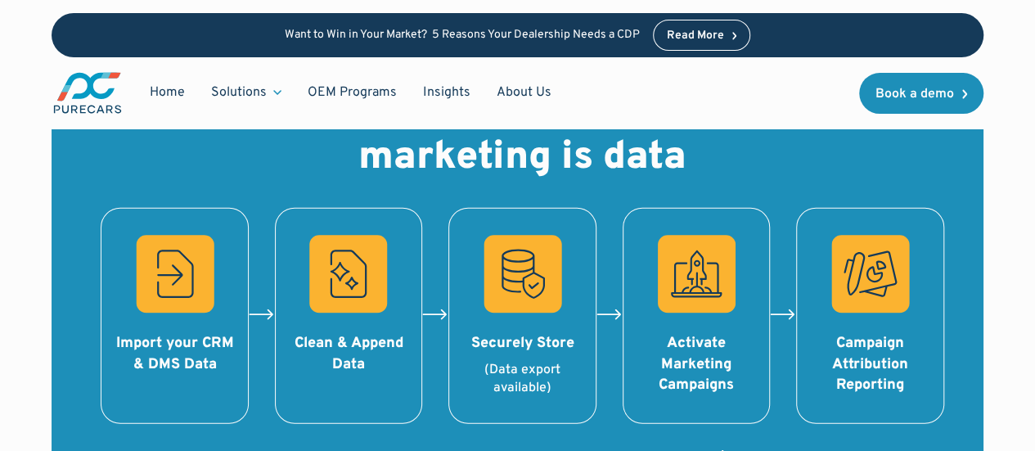
scroll to position [1882, 0]
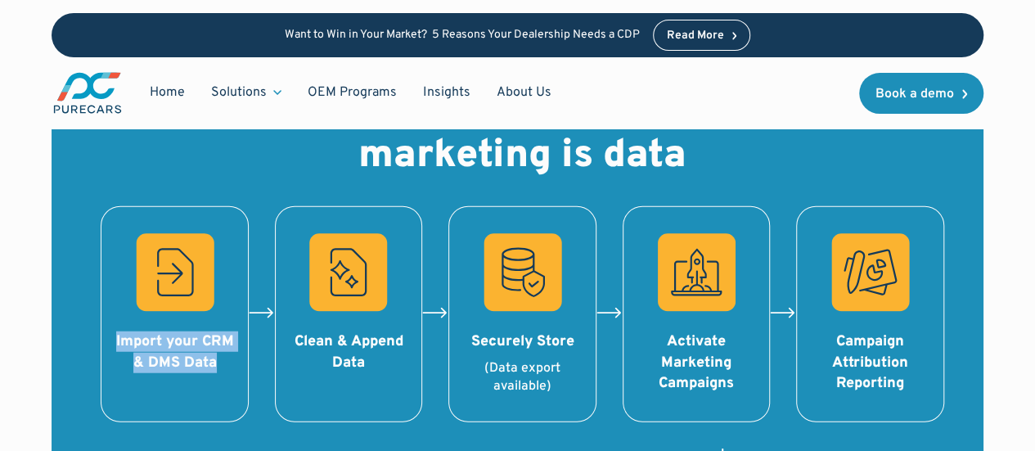
drag, startPoint x: 113, startPoint y: 334, endPoint x: 219, endPoint y: 363, distance: 110.4
click at [219, 363] on div "Import your CRM & DMS Data" at bounding box center [175, 351] width 124 height 41
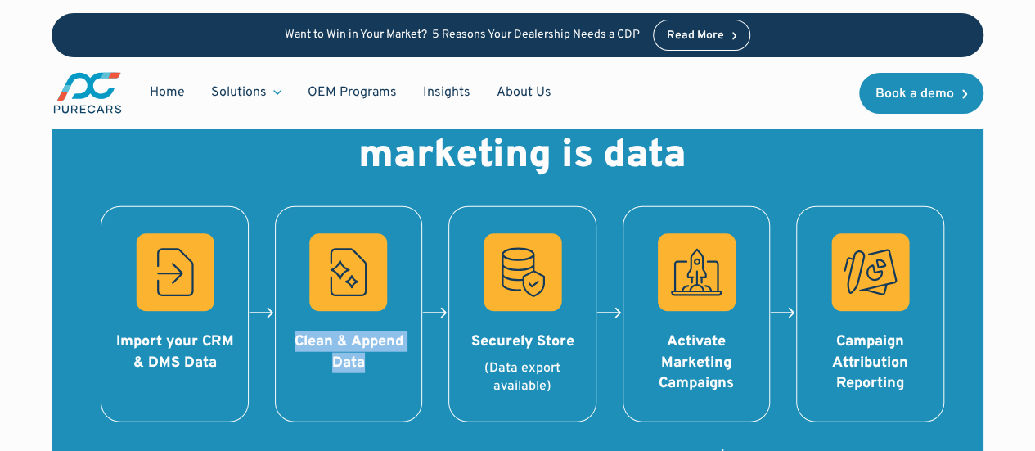
drag, startPoint x: 296, startPoint y: 343, endPoint x: 425, endPoint y: 367, distance: 130.8
click at [394, 363] on div "Clean & Append Data" at bounding box center [349, 351] width 124 height 41
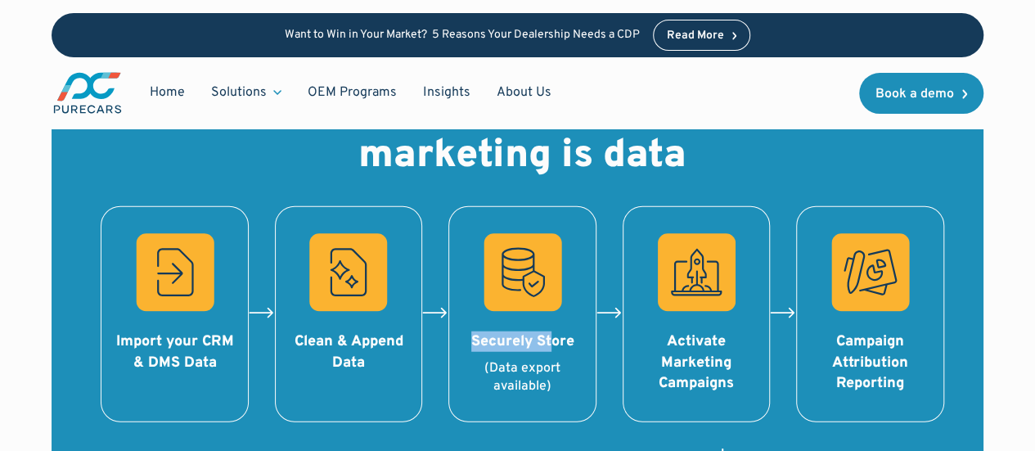
drag, startPoint x: 472, startPoint y: 343, endPoint x: 553, endPoint y: 341, distance: 81.0
click at [553, 341] on div "Securely Store" at bounding box center [523, 341] width 124 height 20
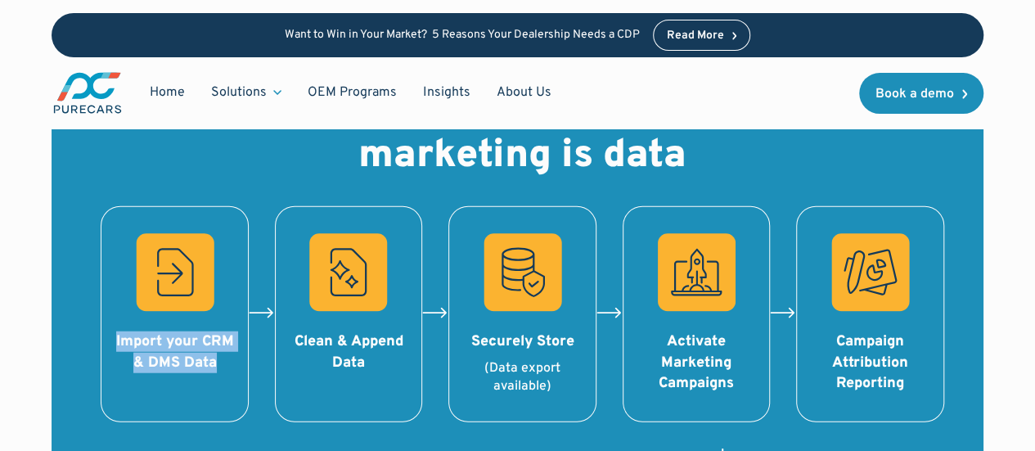
drag, startPoint x: 111, startPoint y: 336, endPoint x: 236, endPoint y: 368, distance: 128.4
click at [236, 367] on div "Import your CRM & DMS Data" at bounding box center [175, 314] width 148 height 216
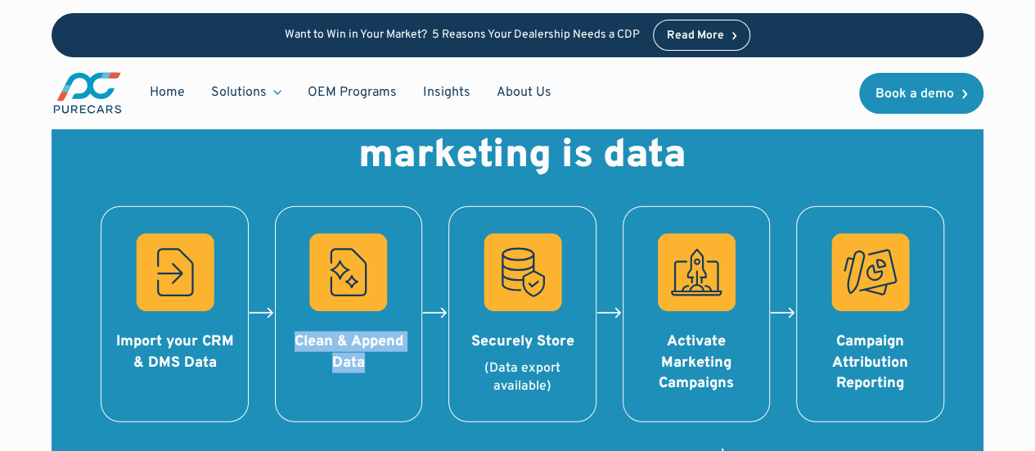
drag, startPoint x: 314, startPoint y: 343, endPoint x: 387, endPoint y: 366, distance: 76.4
click at [386, 364] on div "Clean & Append Data" at bounding box center [349, 351] width 124 height 41
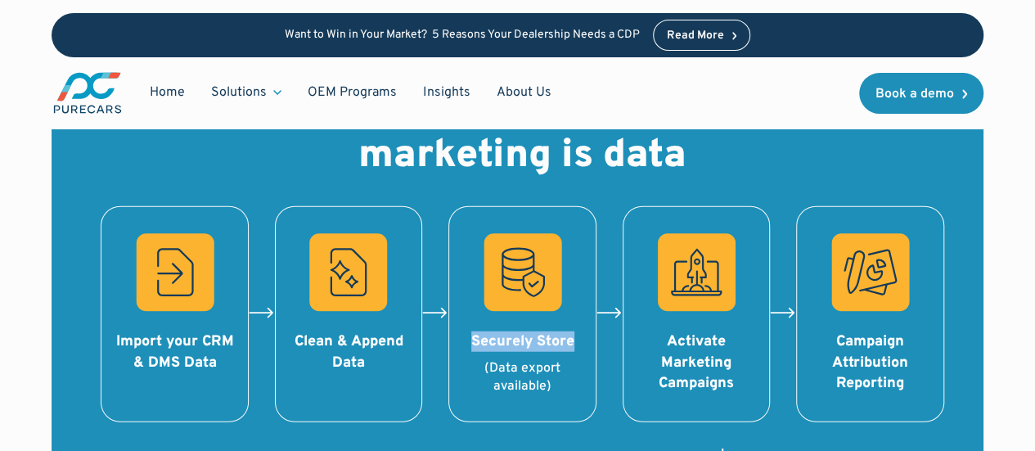
drag, startPoint x: 475, startPoint y: 336, endPoint x: 570, endPoint y: 342, distance: 95.9
click at [570, 342] on div "Securely Store" at bounding box center [523, 341] width 124 height 20
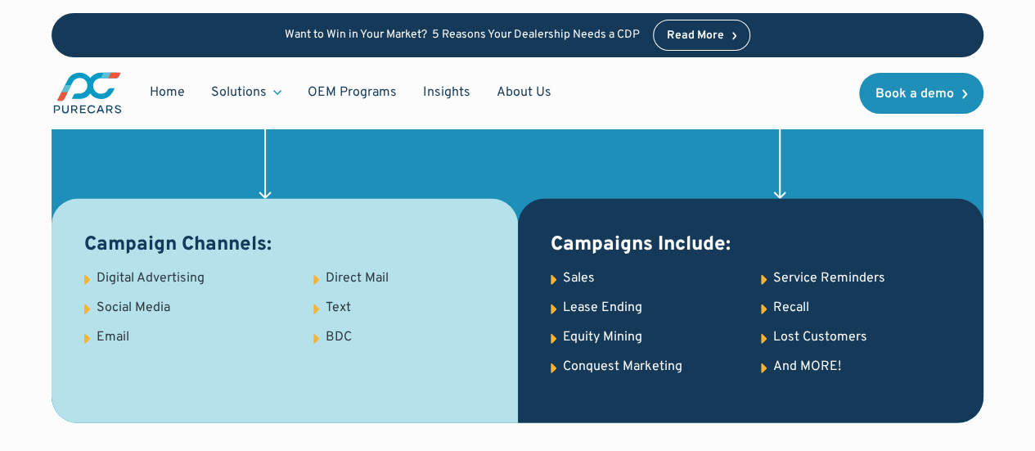
scroll to position [2292, 0]
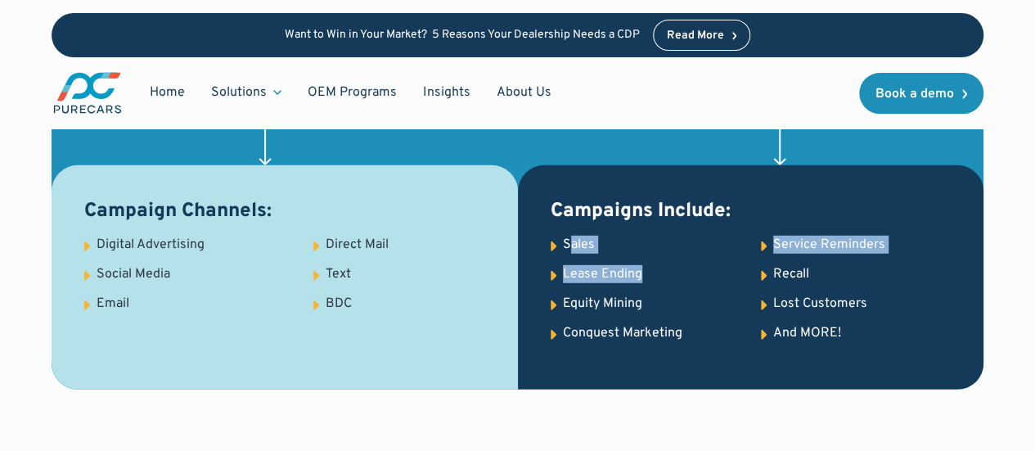
drag, startPoint x: 568, startPoint y: 246, endPoint x: 649, endPoint y: 252, distance: 81.3
click at [649, 252] on ul "Sales Service Reminders Lease Ending Recall Equity Mining Lost Customers Conque…" at bounding box center [751, 296] width 400 height 121
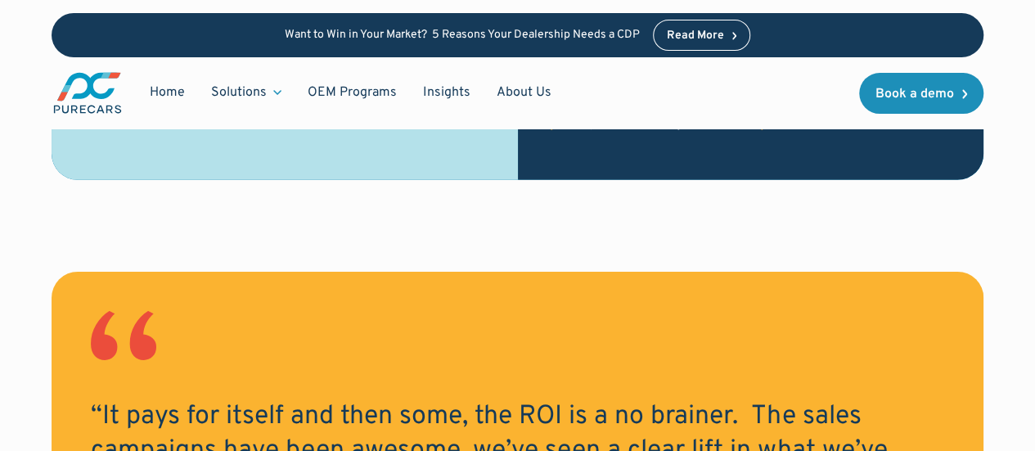
scroll to position [2783, 0]
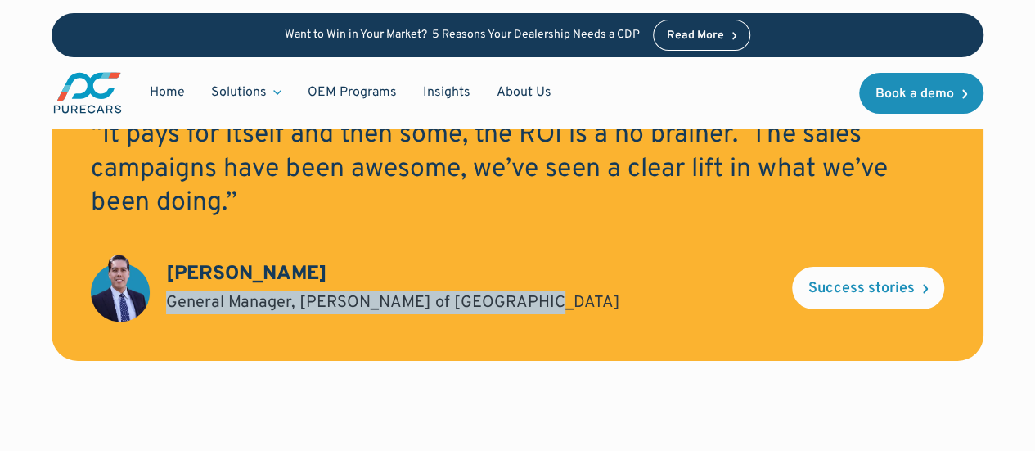
drag, startPoint x: 168, startPoint y: 304, endPoint x: 534, endPoint y: 312, distance: 365.9
click at [534, 312] on div "Chris Martinez General Manager, Mercedes Benz of San Antonio Success stories" at bounding box center [518, 288] width 854 height 69
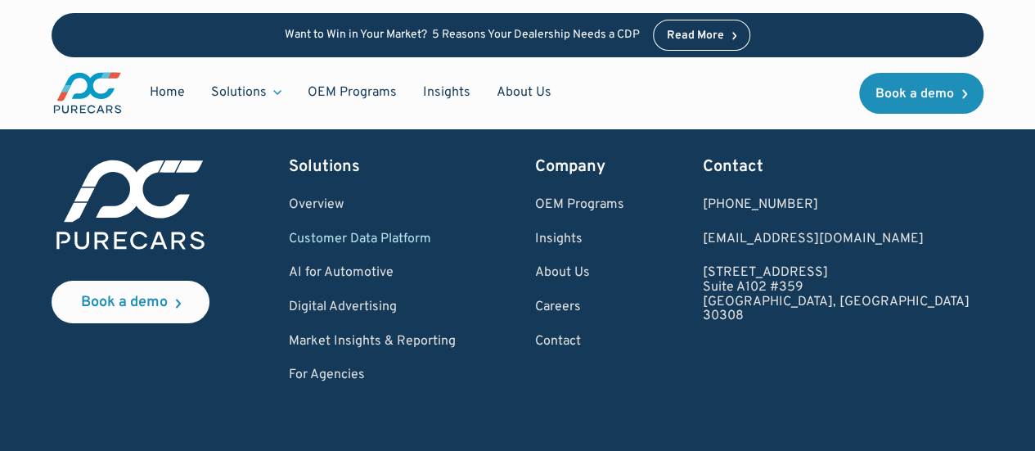
scroll to position [5887, 0]
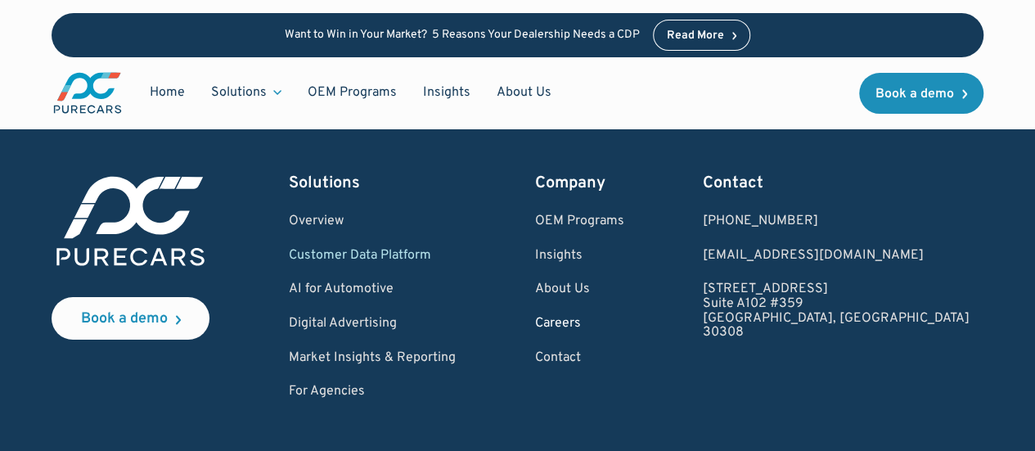
click at [608, 318] on link "Careers" at bounding box center [579, 324] width 89 height 15
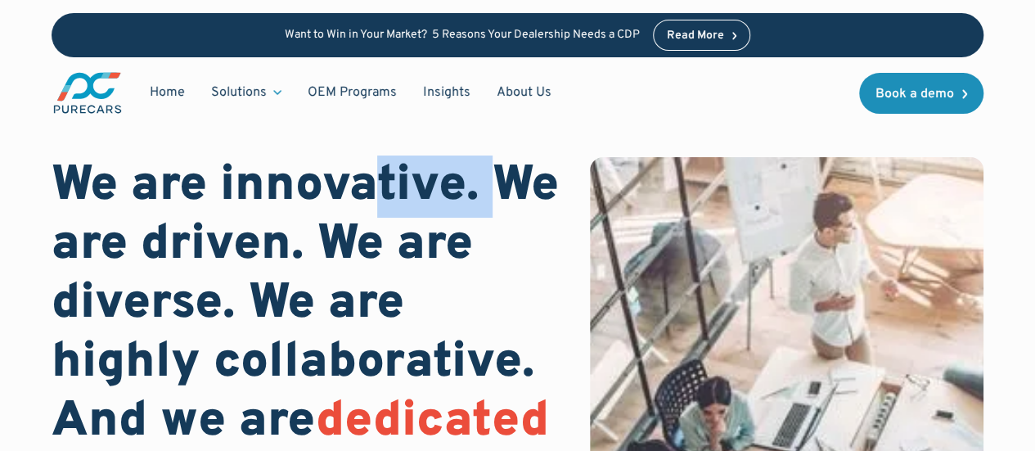
drag, startPoint x: 368, startPoint y: 201, endPoint x: 516, endPoint y: 201, distance: 147.3
click at [515, 201] on h1 "We are innovative. We are driven. We are diverse. We are highly collaborative. …" at bounding box center [308, 334] width 512 height 354
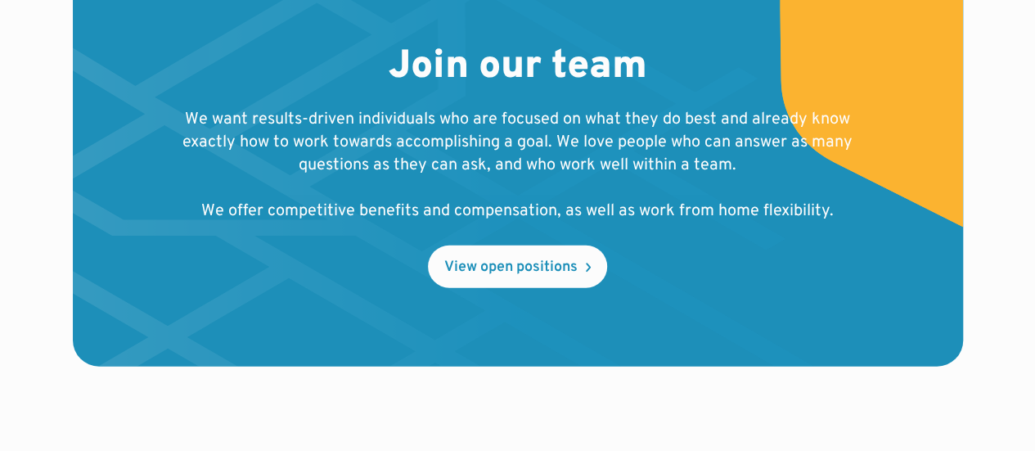
scroll to position [1964, 0]
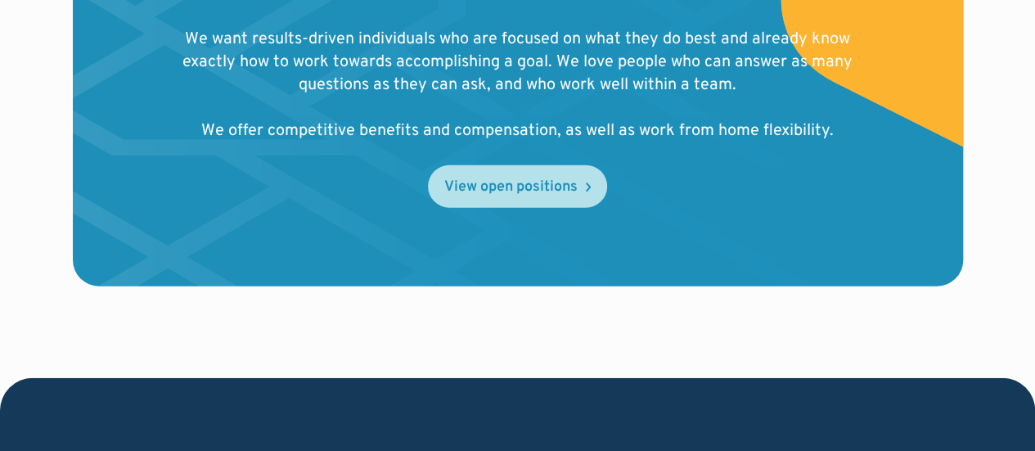
click at [478, 180] on div "View open positions" at bounding box center [510, 187] width 133 height 15
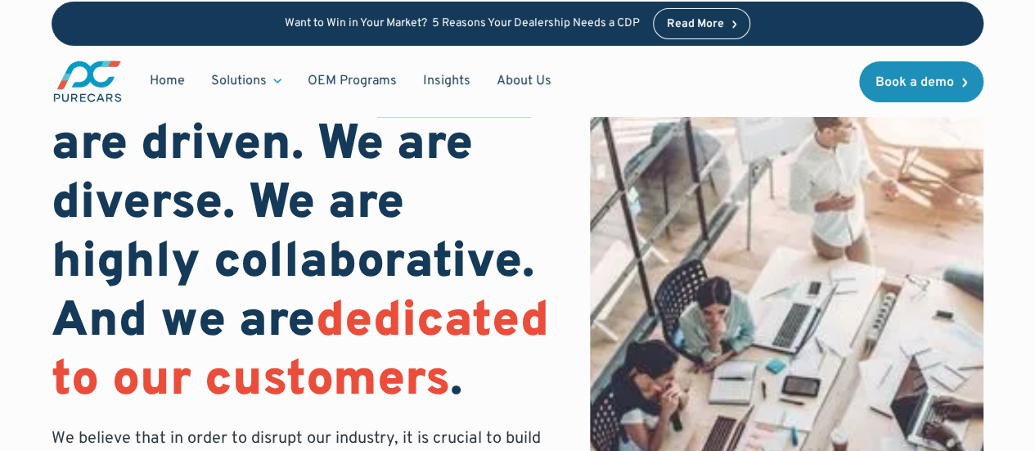
scroll to position [0, 0]
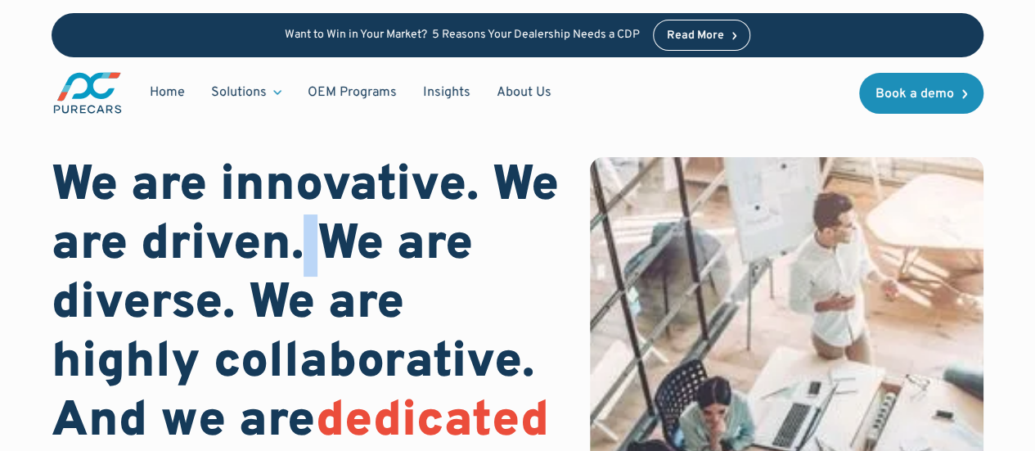
click at [311, 255] on h1 "We are innovative. We are driven. We are diverse. We are highly collaborative. …" at bounding box center [308, 334] width 512 height 354
click at [342, 245] on h1 "We are innovative. We are driven. We are diverse. We are highly collaborative. …" at bounding box center [308, 334] width 512 height 354
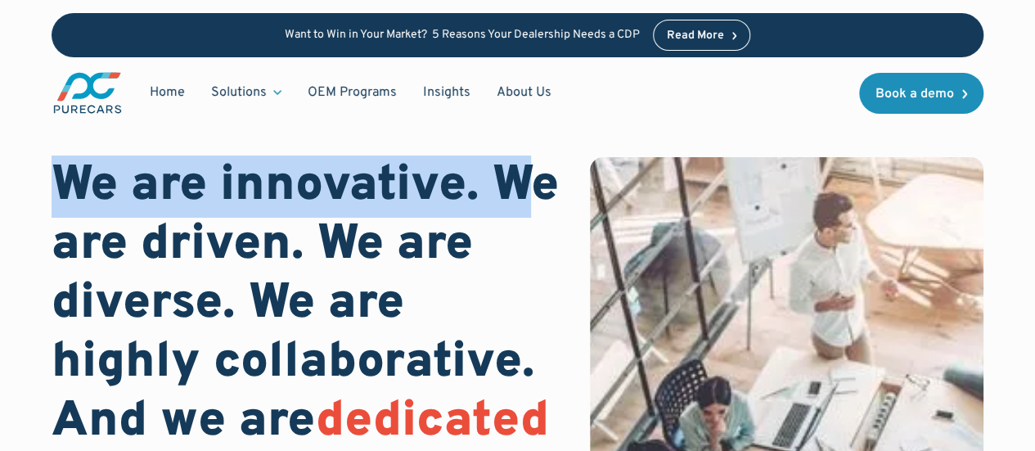
drag, startPoint x: 63, startPoint y: 180, endPoint x: 541, endPoint y: 189, distance: 478.0
click at [541, 189] on h1 "We are innovative. We are driven. We are diverse. We are highly collaborative. …" at bounding box center [308, 334] width 512 height 354
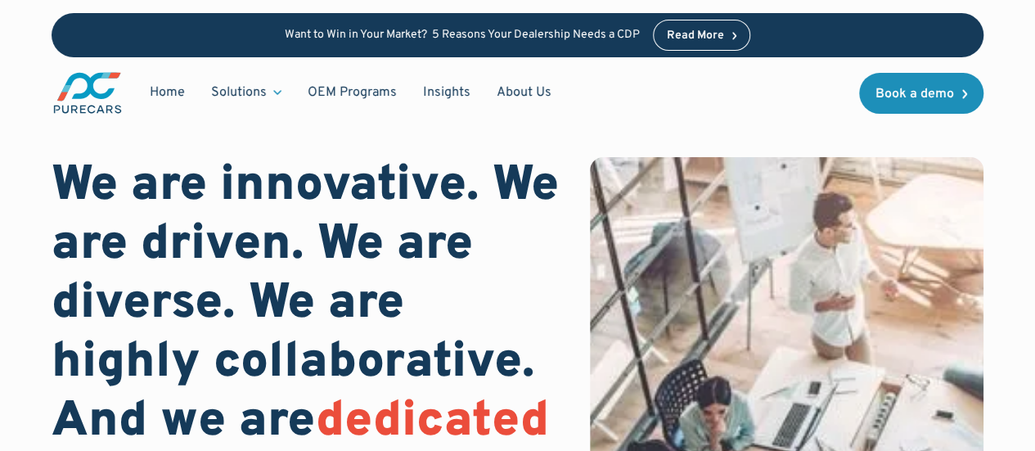
drag, startPoint x: 552, startPoint y: 192, endPoint x: 543, endPoint y: 193, distance: 8.2
click at [553, 192] on h1 "We are innovative. We are driven. We are diverse. We are highly collaborative. …" at bounding box center [308, 334] width 512 height 354
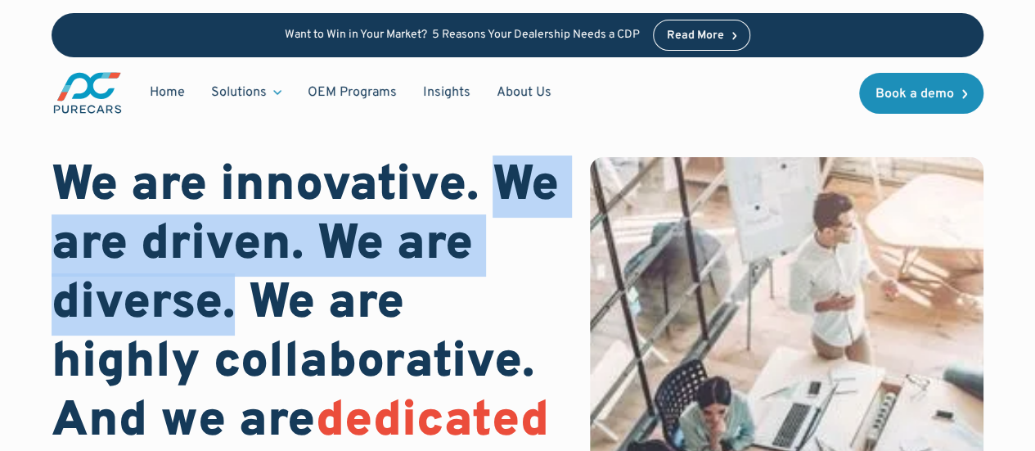
drag, startPoint x: 494, startPoint y: 182, endPoint x: 238, endPoint y: 306, distance: 284.8
click at [238, 306] on h1 "We are innovative. We are driven. We are diverse. We are highly collaborative. …" at bounding box center [308, 334] width 512 height 354
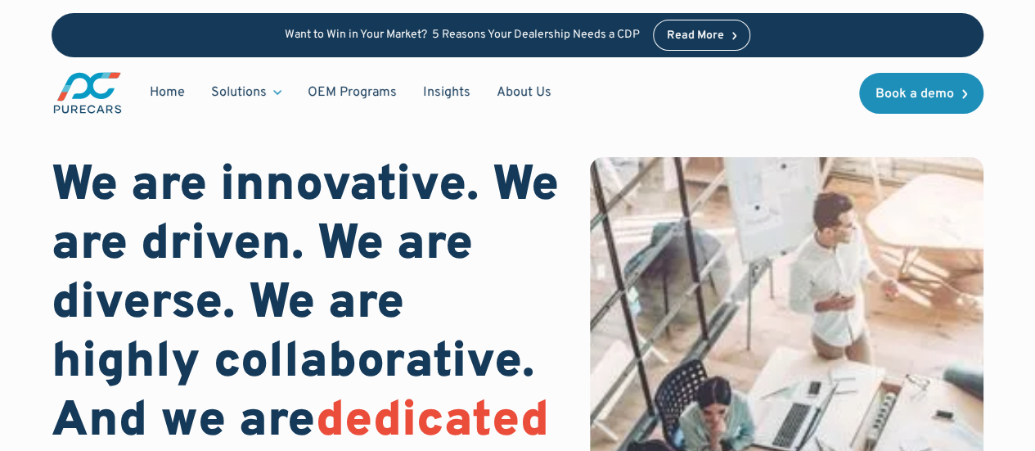
click at [675, 78] on div "Home Solutions Solutions for Dealers Overview PureCars offers everything dealer…" at bounding box center [518, 92] width 932 height 71
